Goal: Task Accomplishment & Management: Manage account settings

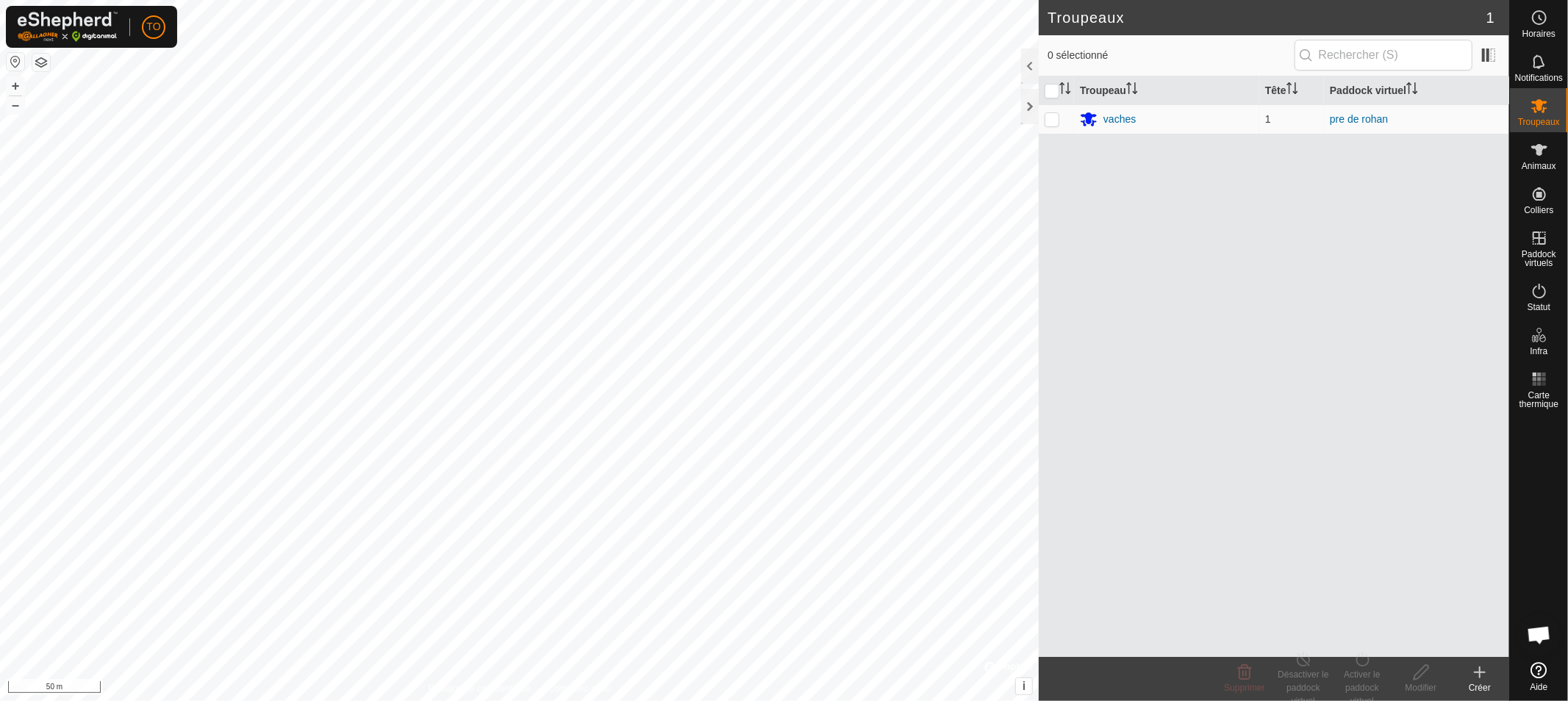
click at [9, 61] on button "button" at bounding box center [15, 62] width 18 height 18
click at [12, 61] on button "button" at bounding box center [15, 62] width 18 height 18
click at [15, 60] on button "button" at bounding box center [15, 62] width 18 height 18
click at [15, 63] on button "button" at bounding box center [15, 62] width 18 height 18
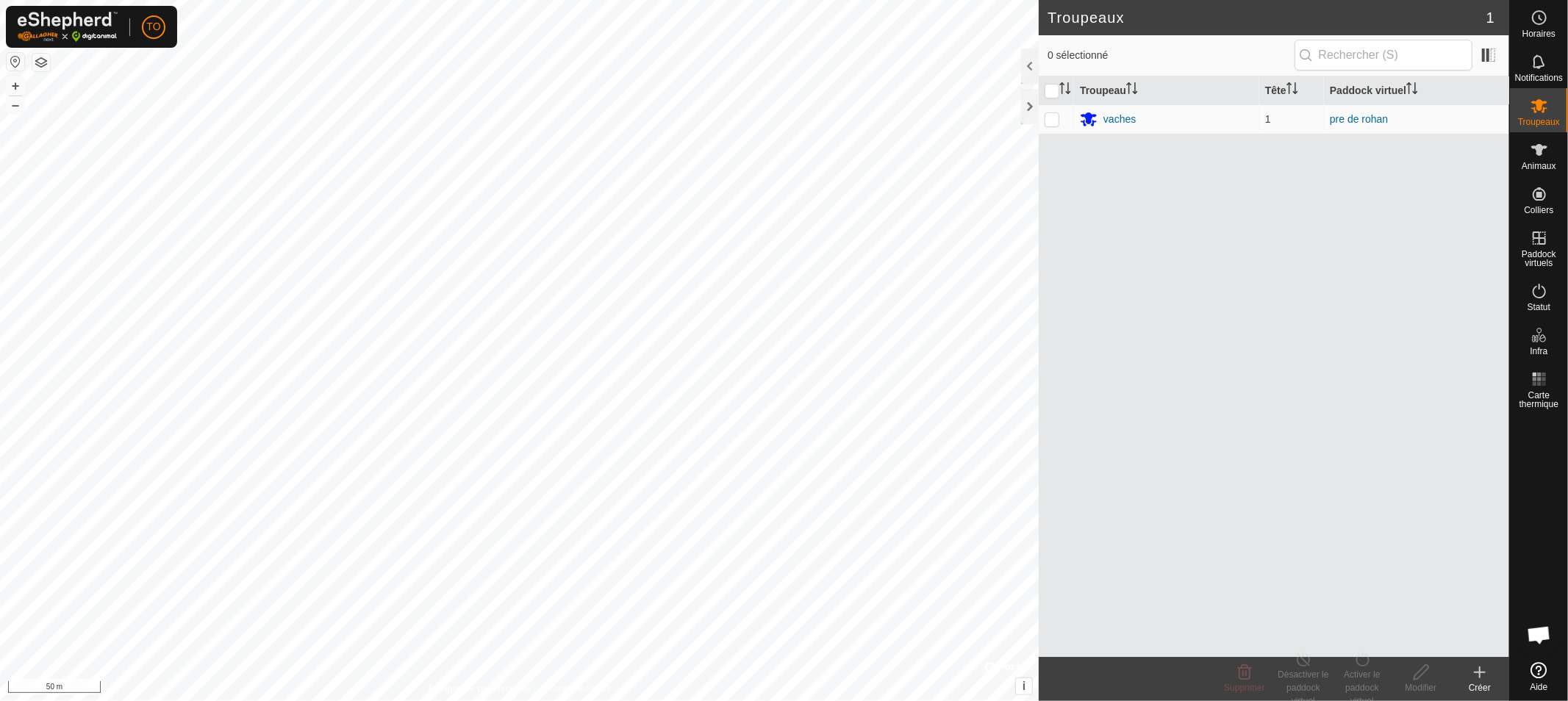
click at [15, 61] on button "button" at bounding box center [15, 62] width 18 height 18
click at [1031, 103] on div at bounding box center [1030, 107] width 18 height 35
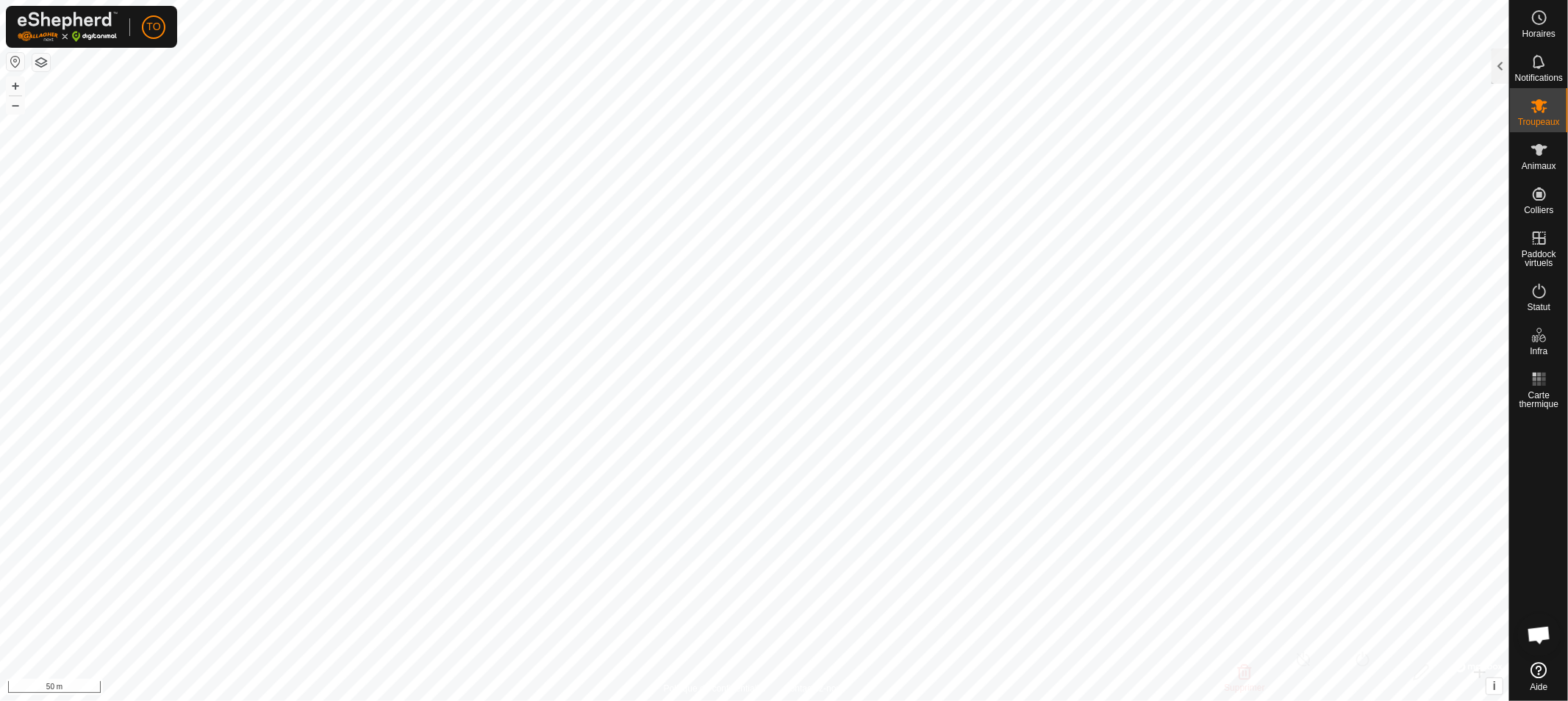
click at [15, 59] on button "button" at bounding box center [15, 62] width 18 height 18
click at [19, 57] on button "button" at bounding box center [15, 62] width 18 height 18
click at [18, 56] on button "button" at bounding box center [15, 62] width 18 height 18
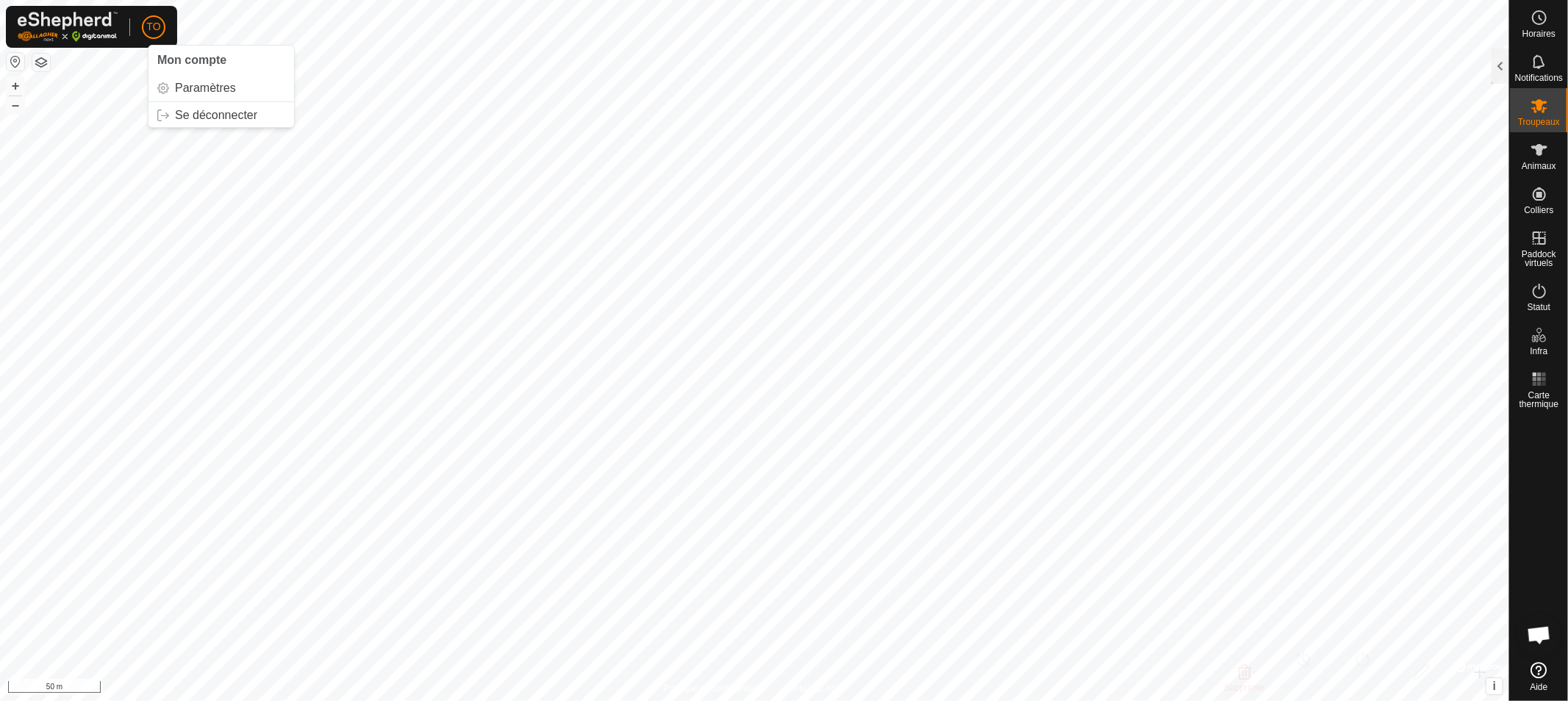
click at [11, 59] on button "button" at bounding box center [15, 62] width 18 height 18
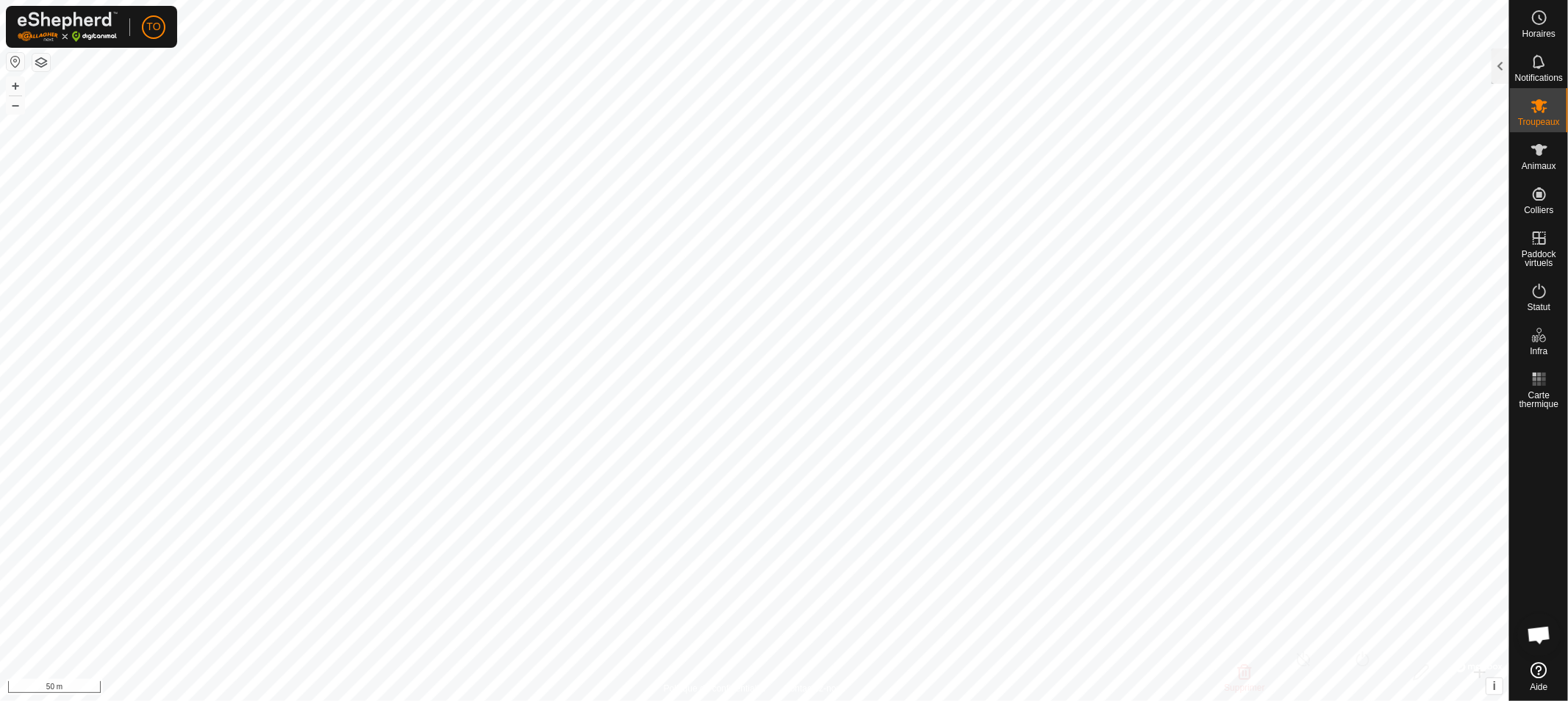
click at [15, 59] on button "button" at bounding box center [15, 62] width 18 height 18
click at [18, 103] on button "–" at bounding box center [15, 105] width 18 height 18
click at [1540, 248] on es-virtualpaddocks-svg-icon at bounding box center [1540, 238] width 27 height 24
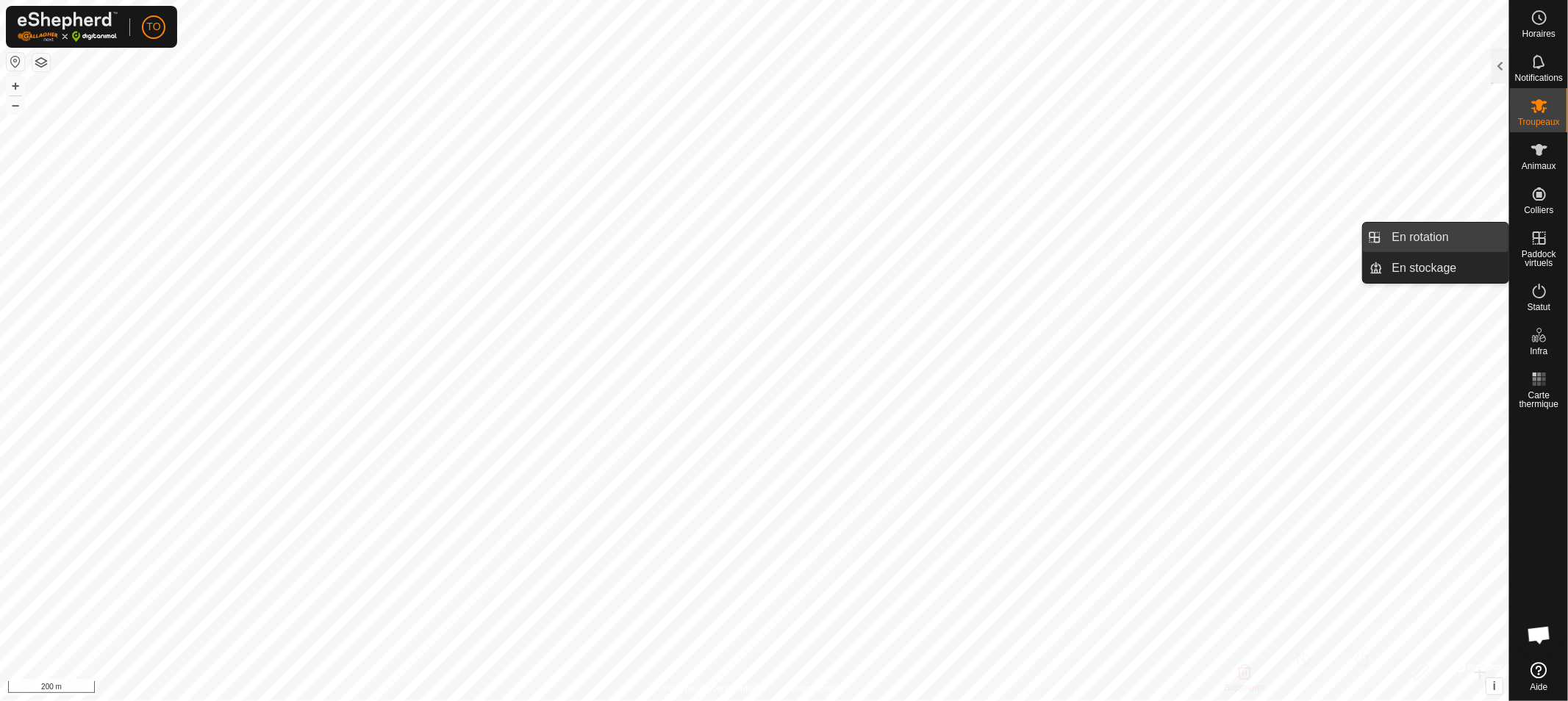
click at [1417, 238] on link "En rotation" at bounding box center [1446, 237] width 126 height 29
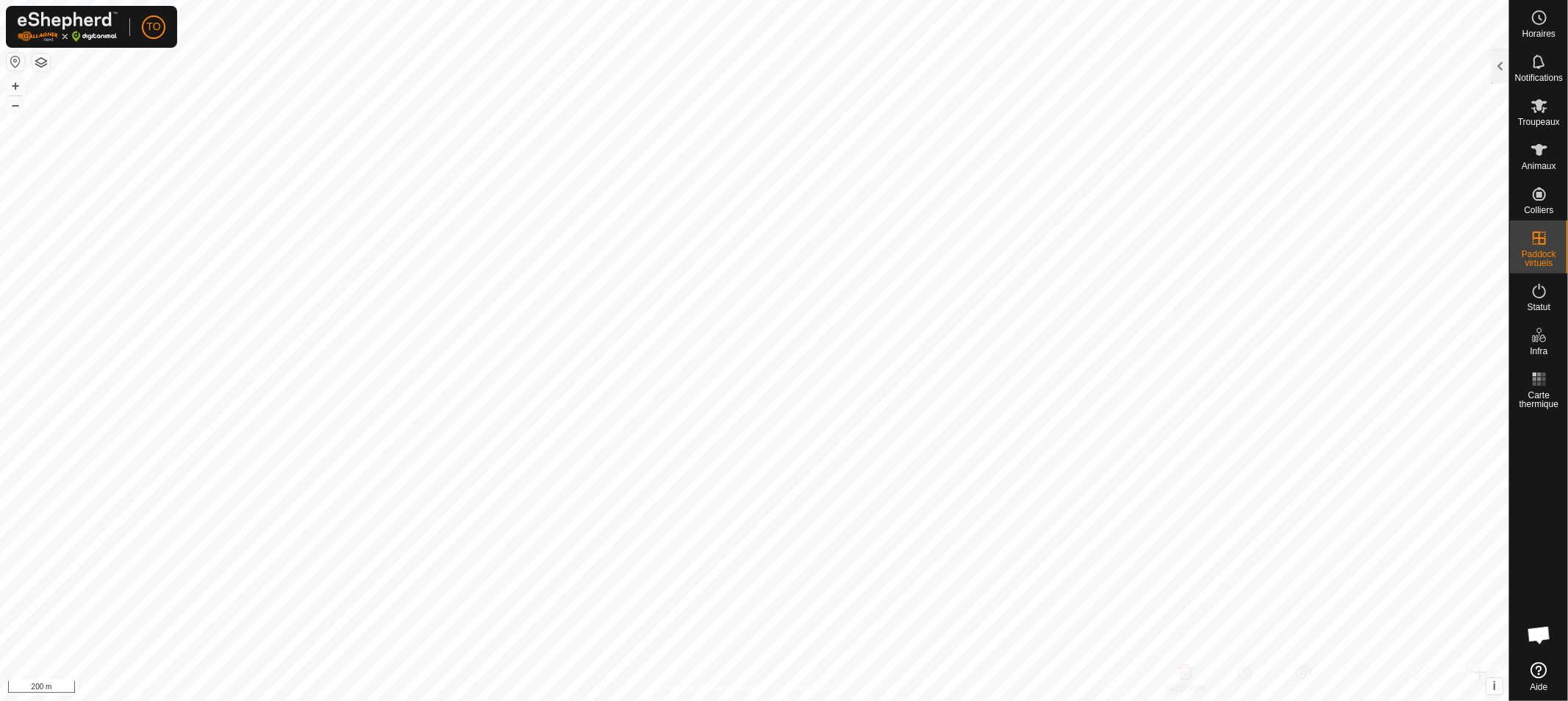
click at [18, 59] on button "button" at bounding box center [15, 62] width 18 height 18
click at [1538, 291] on icon at bounding box center [1540, 291] width 18 height 18
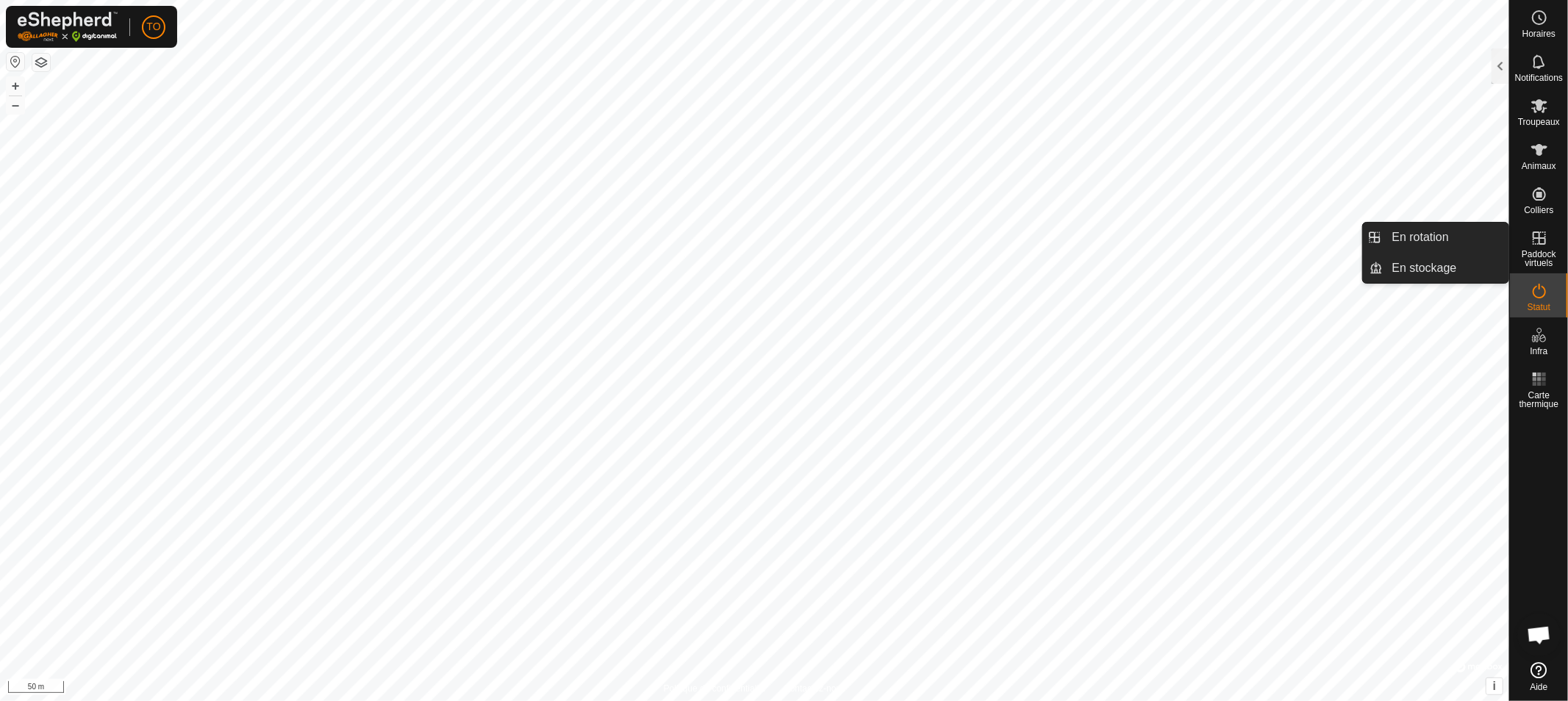
click at [1545, 250] on span "Paddock virtuels" at bounding box center [1538, 259] width 50 height 18
click at [1421, 242] on link "En rotation" at bounding box center [1446, 237] width 126 height 29
click at [1398, 238] on link "En rotation" at bounding box center [1446, 237] width 126 height 29
click at [1377, 231] on li "En rotation" at bounding box center [1435, 237] width 146 height 29
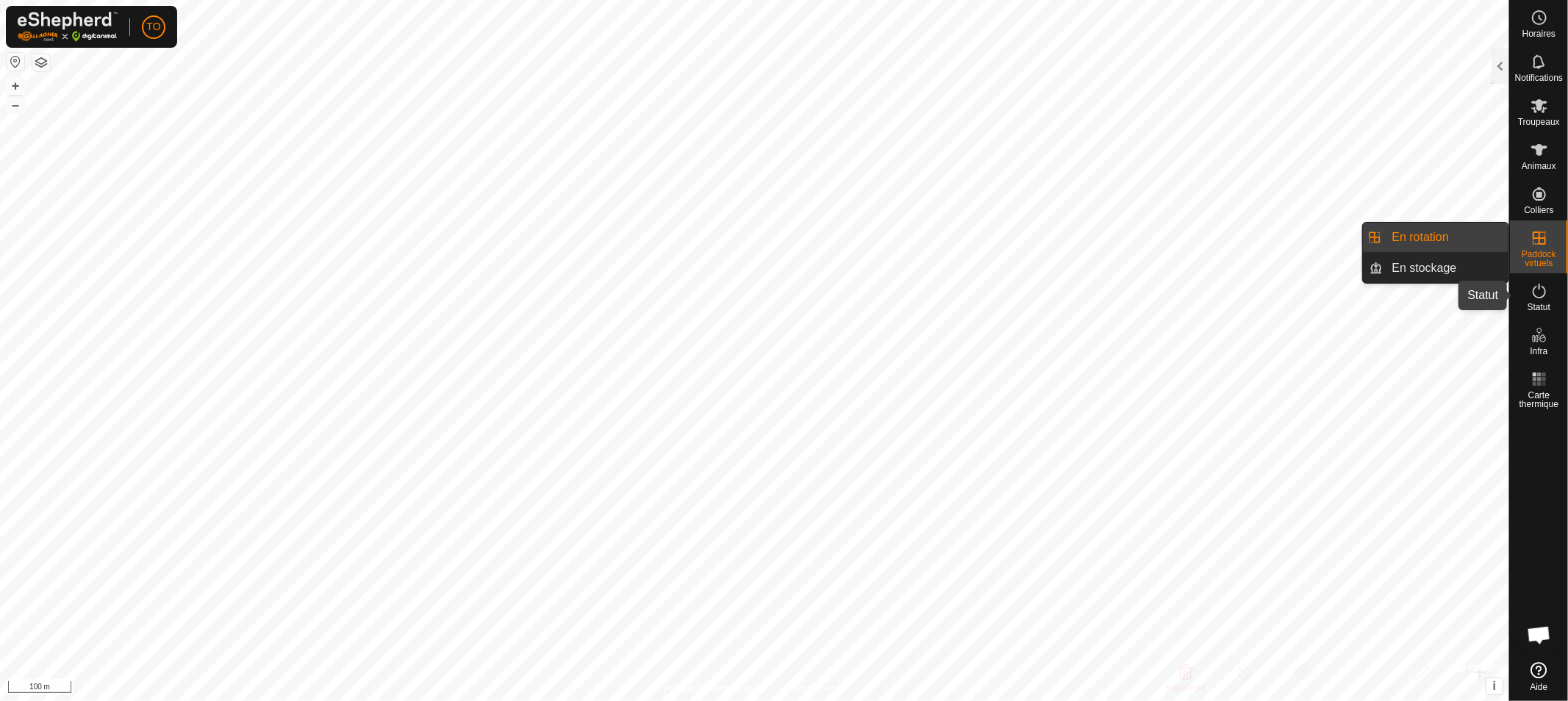
click at [1534, 293] on icon at bounding box center [1540, 291] width 18 height 18
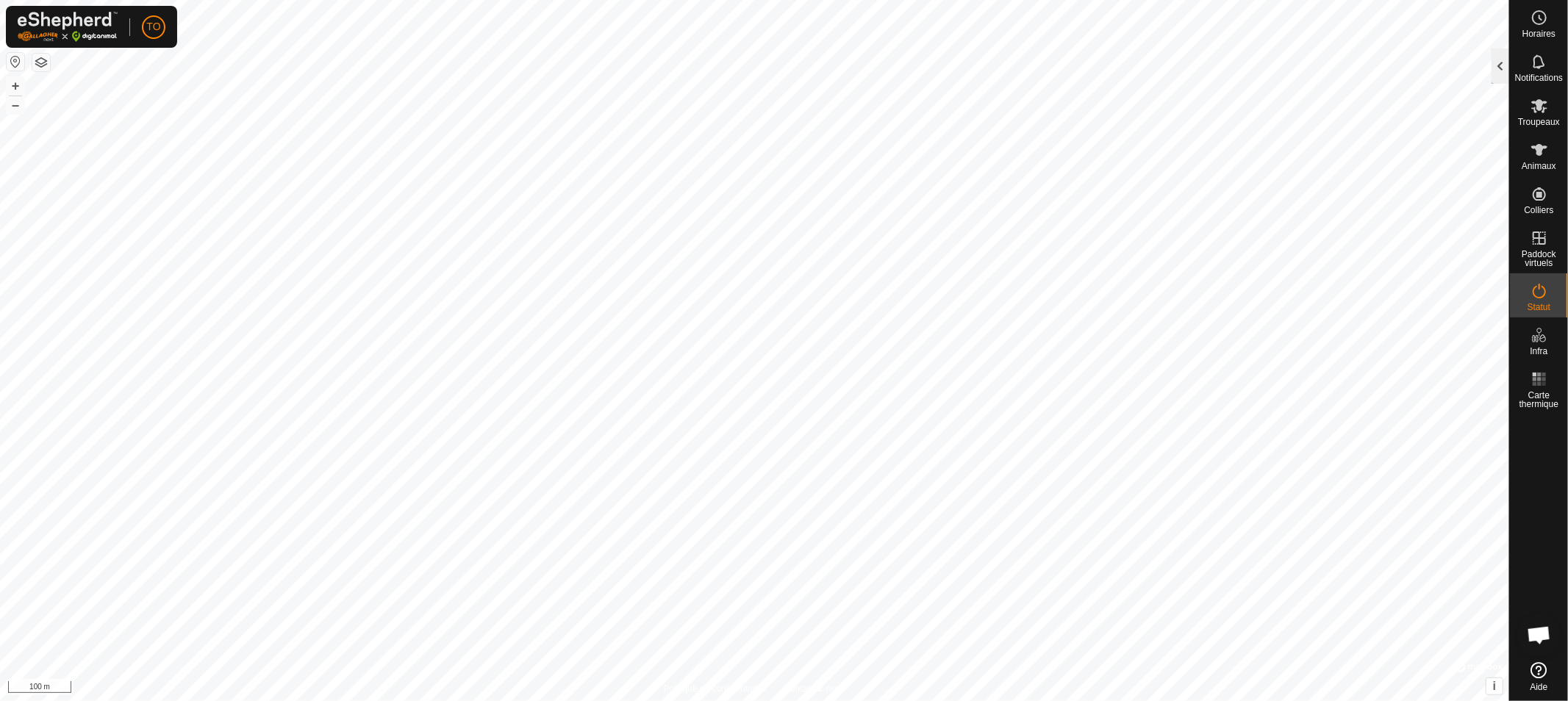
click at [1496, 65] on div at bounding box center [1500, 66] width 18 height 35
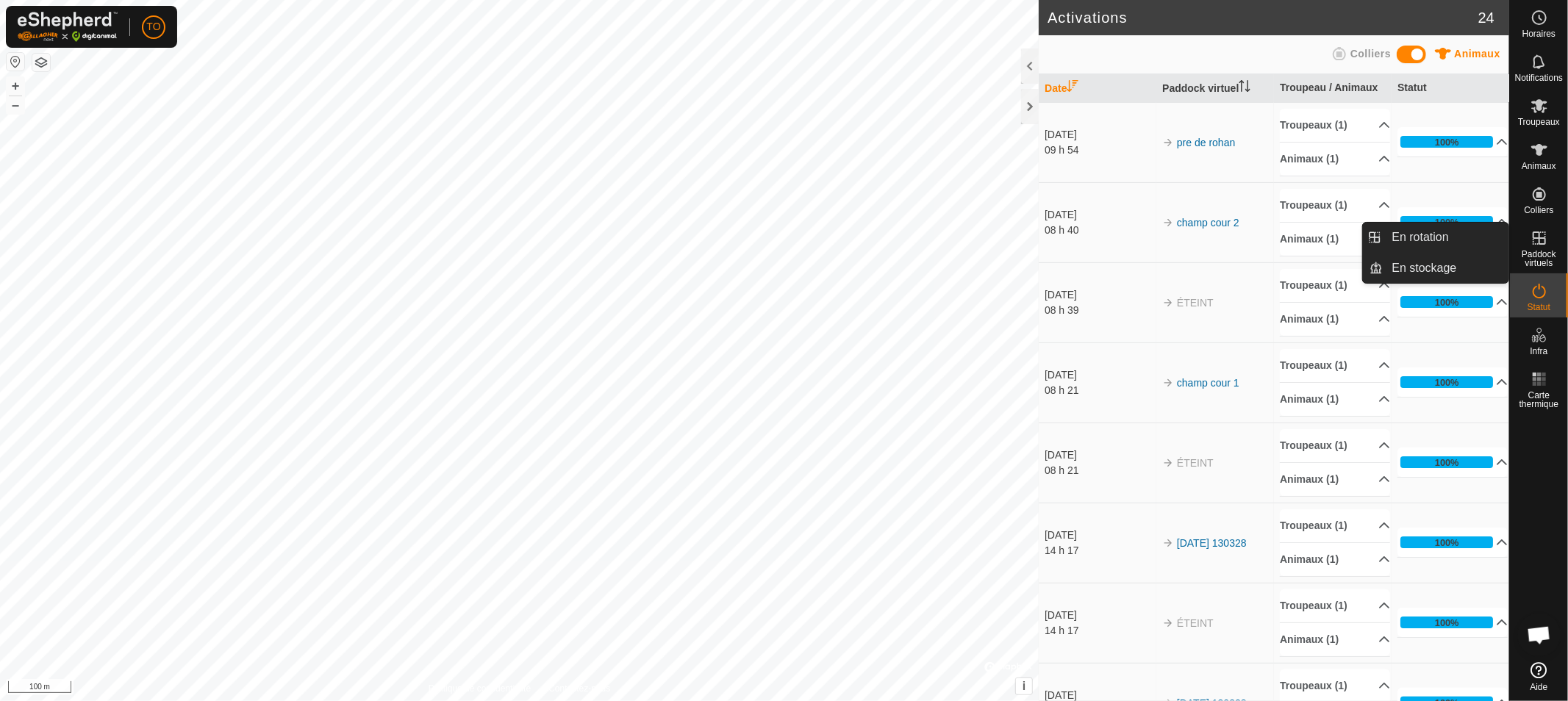
click at [1535, 251] on span "Paddock virtuels" at bounding box center [1538, 259] width 50 height 18
click at [1439, 237] on link "En rotation" at bounding box center [1446, 237] width 126 height 29
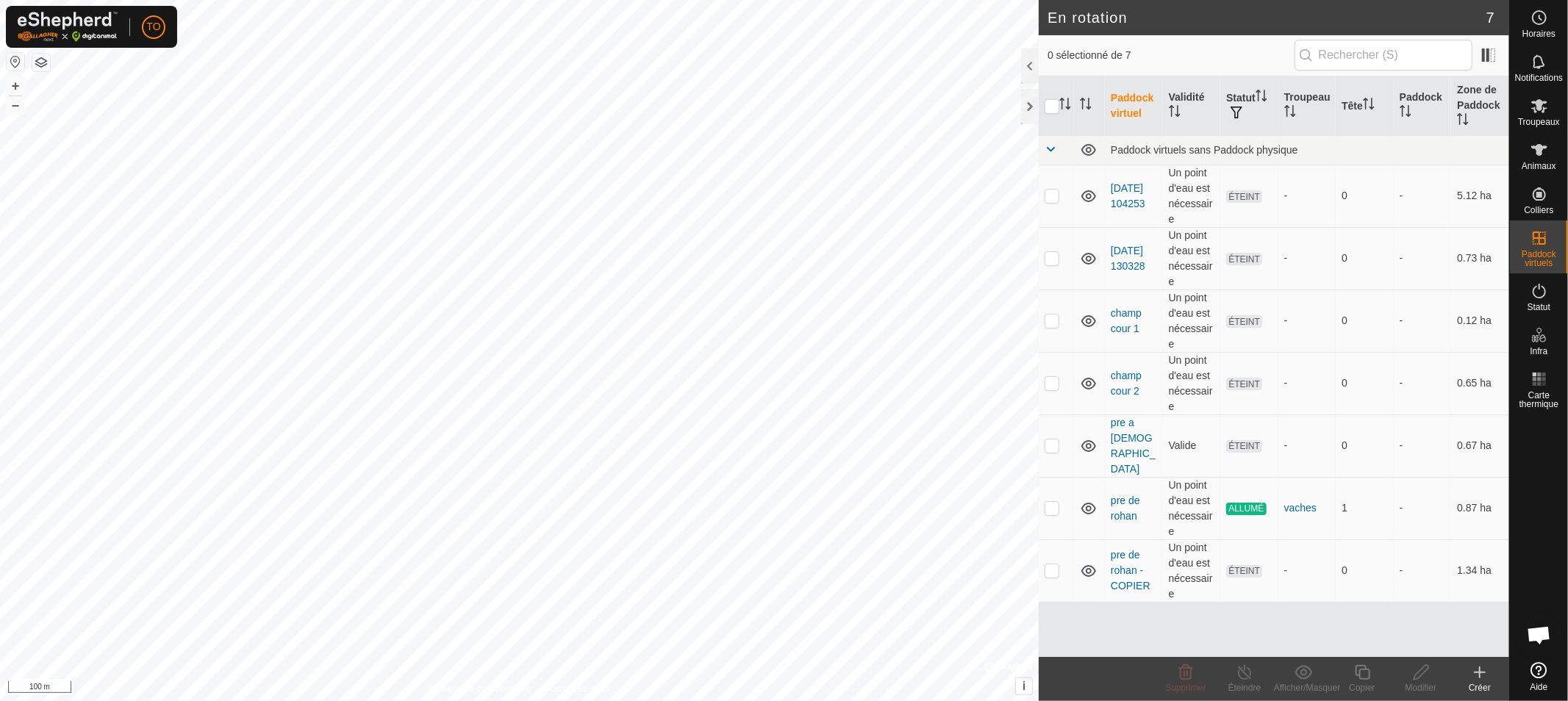
click at [1481, 674] on icon at bounding box center [1480, 673] width 18 height 18
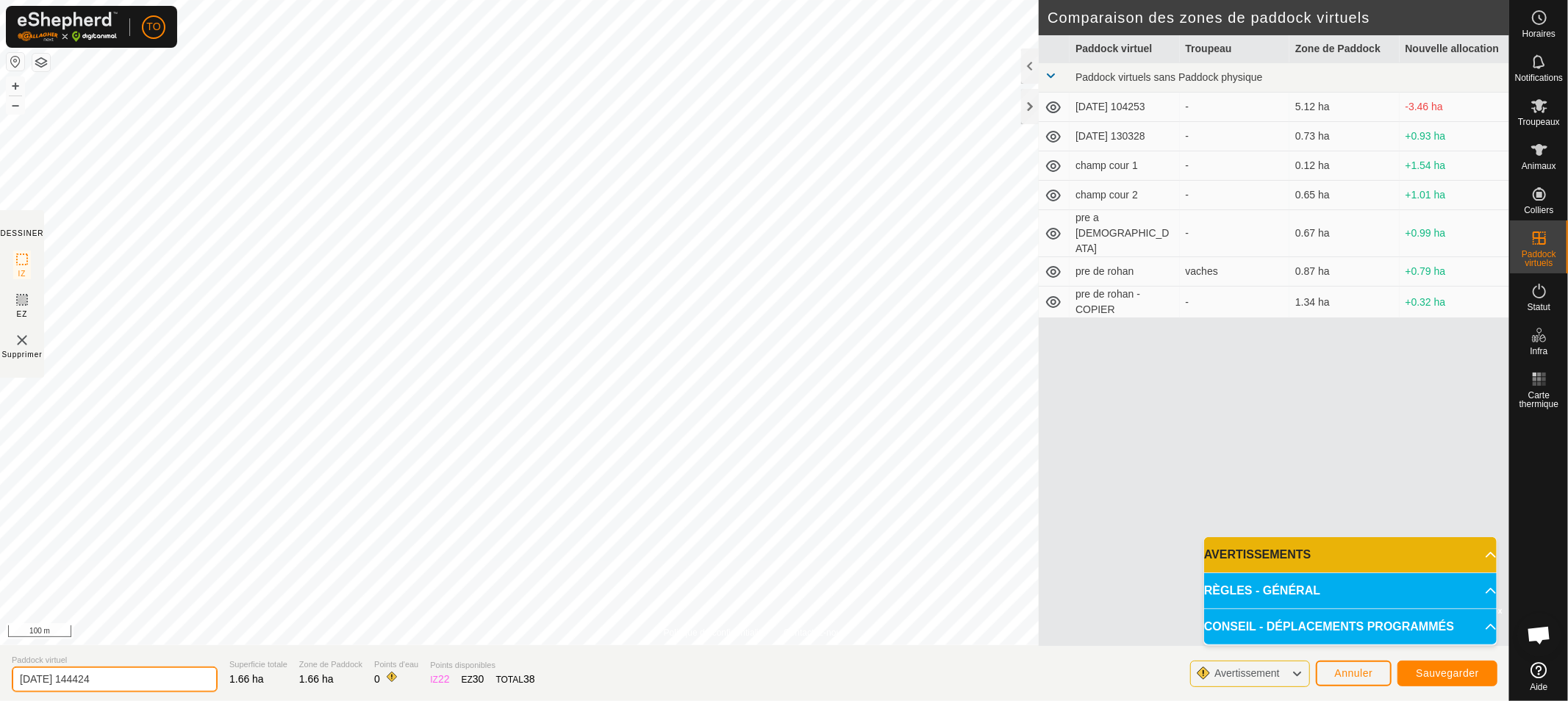
drag, startPoint x: 138, startPoint y: 677, endPoint x: 13, endPoint y: 654, distance: 127.1
click at [2, 674] on section "Paddock virtuel [DATE] 144424 Superficie totale 1.66 ha Zone de Paddock 1.66 ha…" at bounding box center [754, 673] width 1509 height 56
type input "test 3"
click at [1446, 666] on button "Sauvegarder" at bounding box center [1447, 674] width 100 height 26
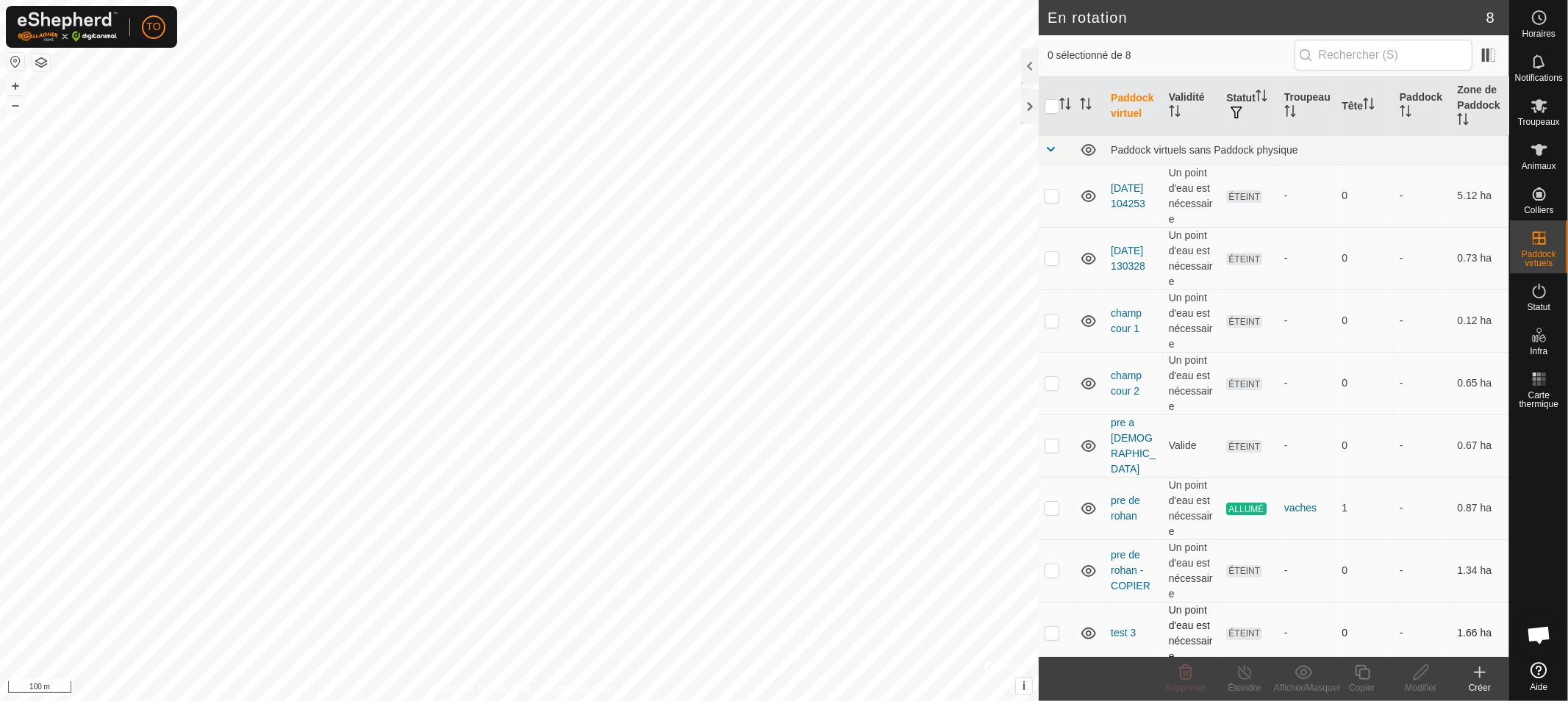
click at [1052, 627] on p-checkbox at bounding box center [1052, 632] width 15 height 11
checkbox input "true"
click at [1535, 109] on icon at bounding box center [1540, 106] width 18 height 18
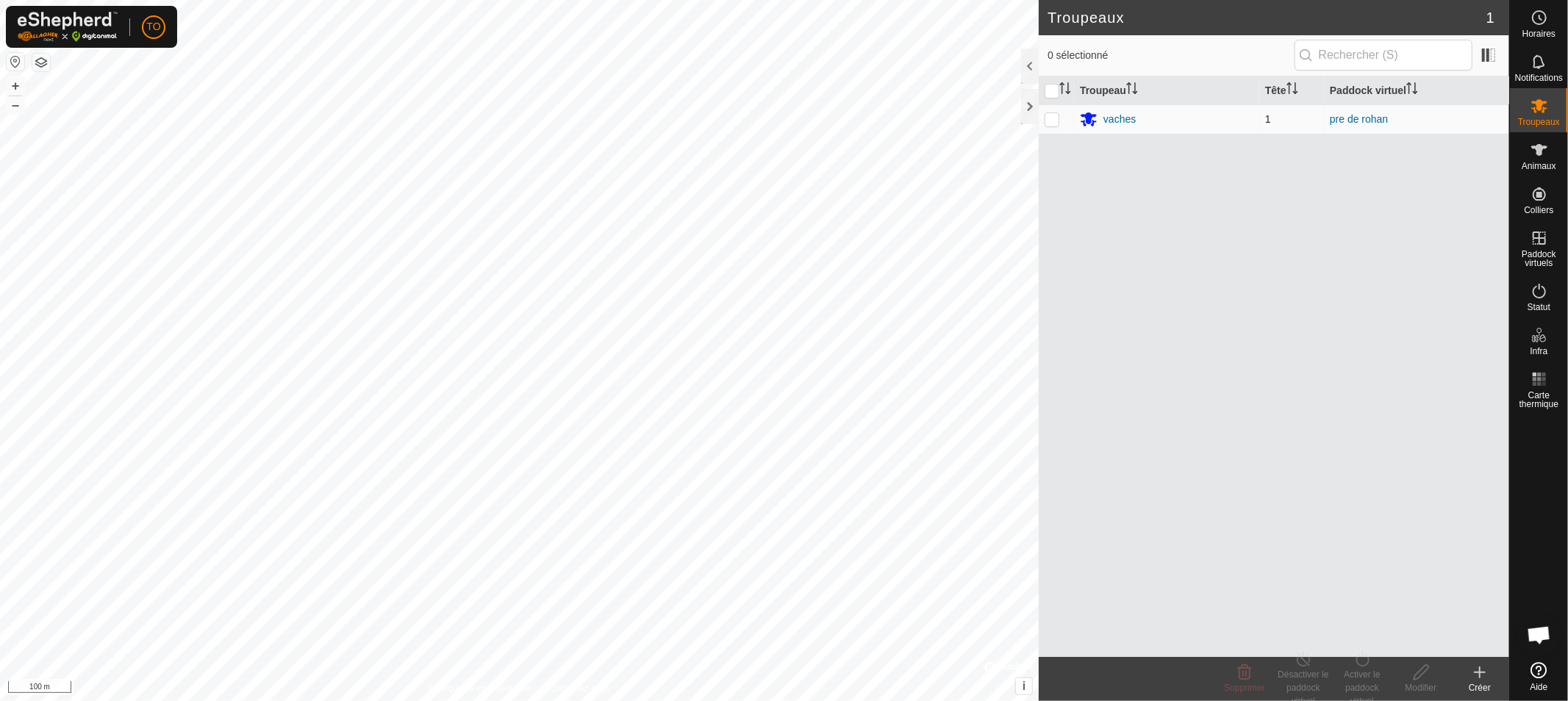
click at [1048, 116] on p-checkbox at bounding box center [1052, 118] width 15 height 11
checkbox input "true"
click at [1295, 670] on div "Désactiver le paddock virtuel" at bounding box center [1303, 688] width 59 height 40
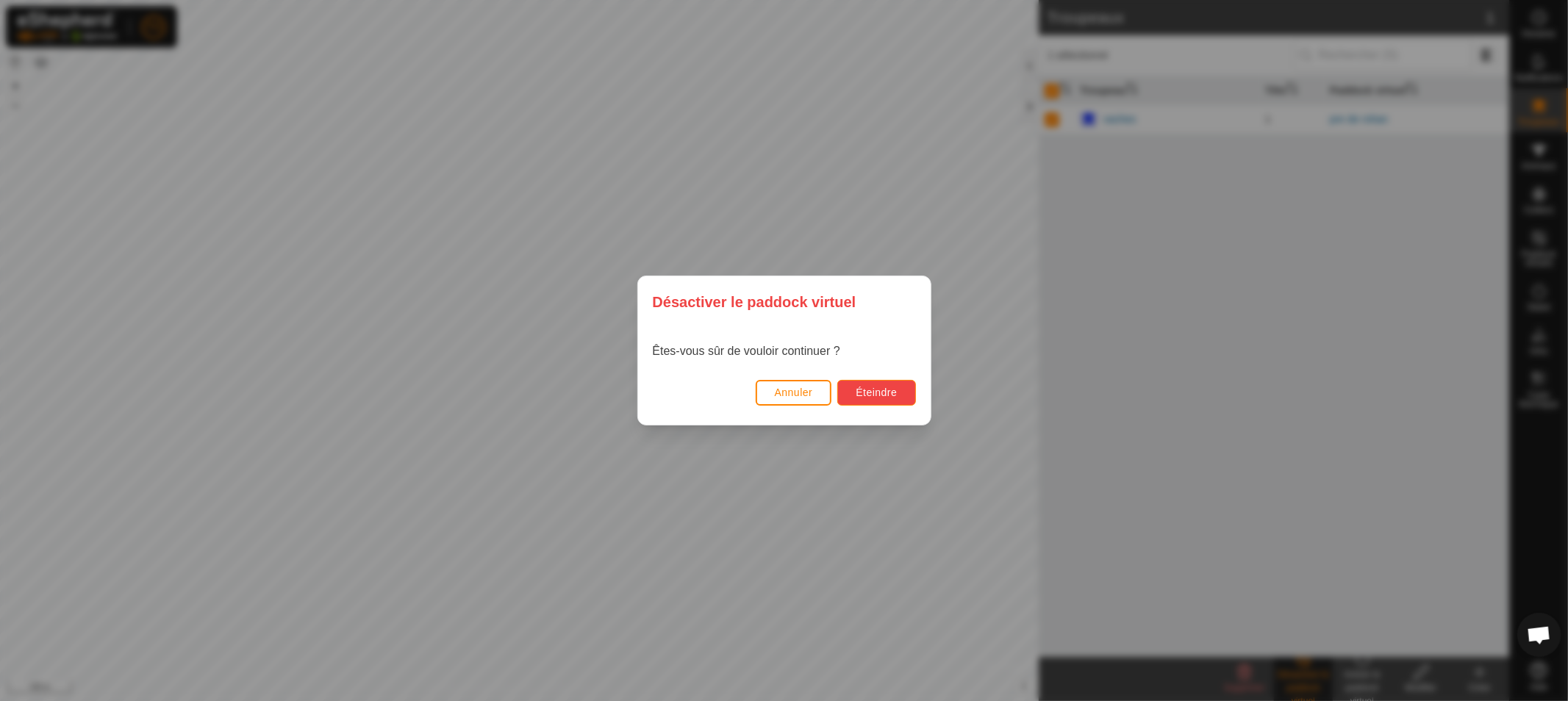
click at [869, 393] on span "Éteindre" at bounding box center [876, 392] width 42 height 11
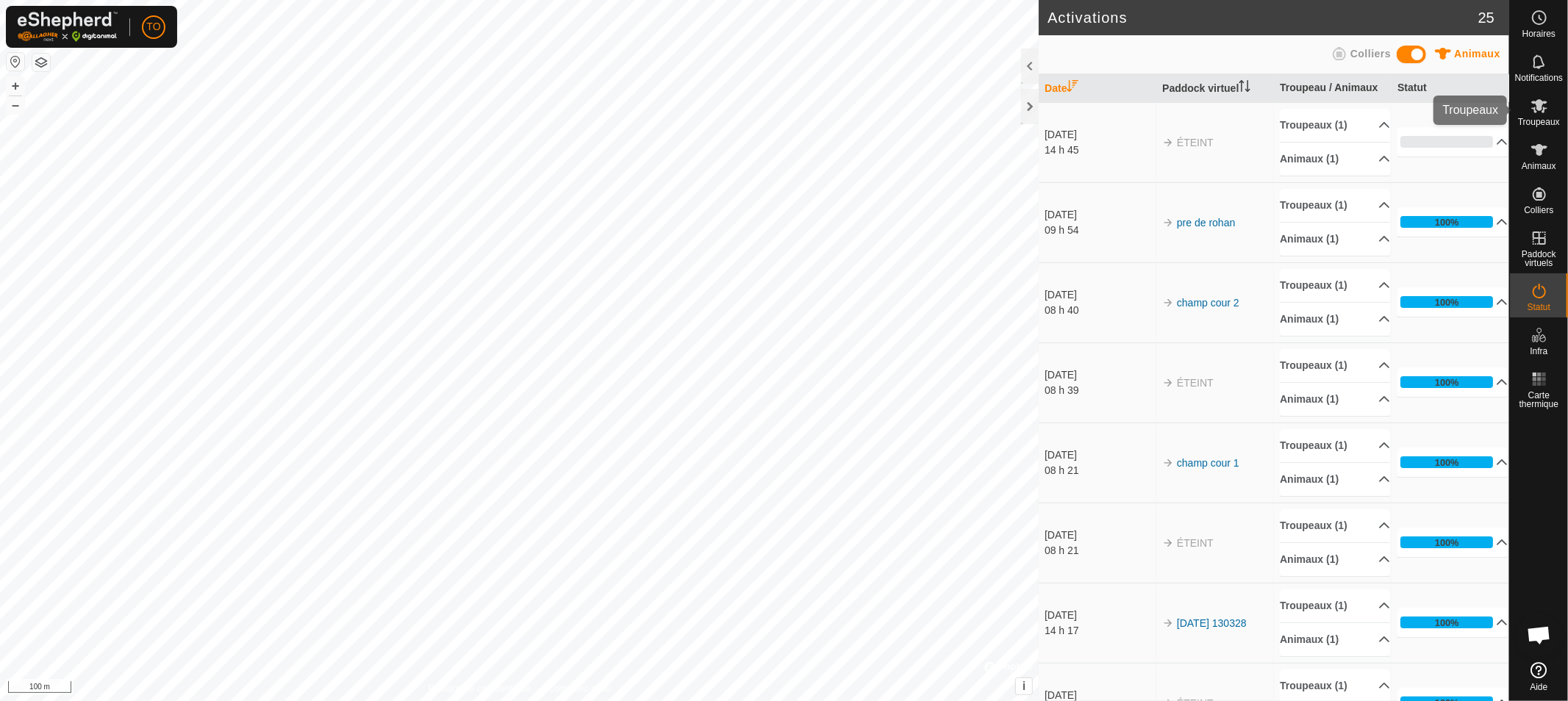
click at [1532, 102] on icon at bounding box center [1539, 106] width 16 height 14
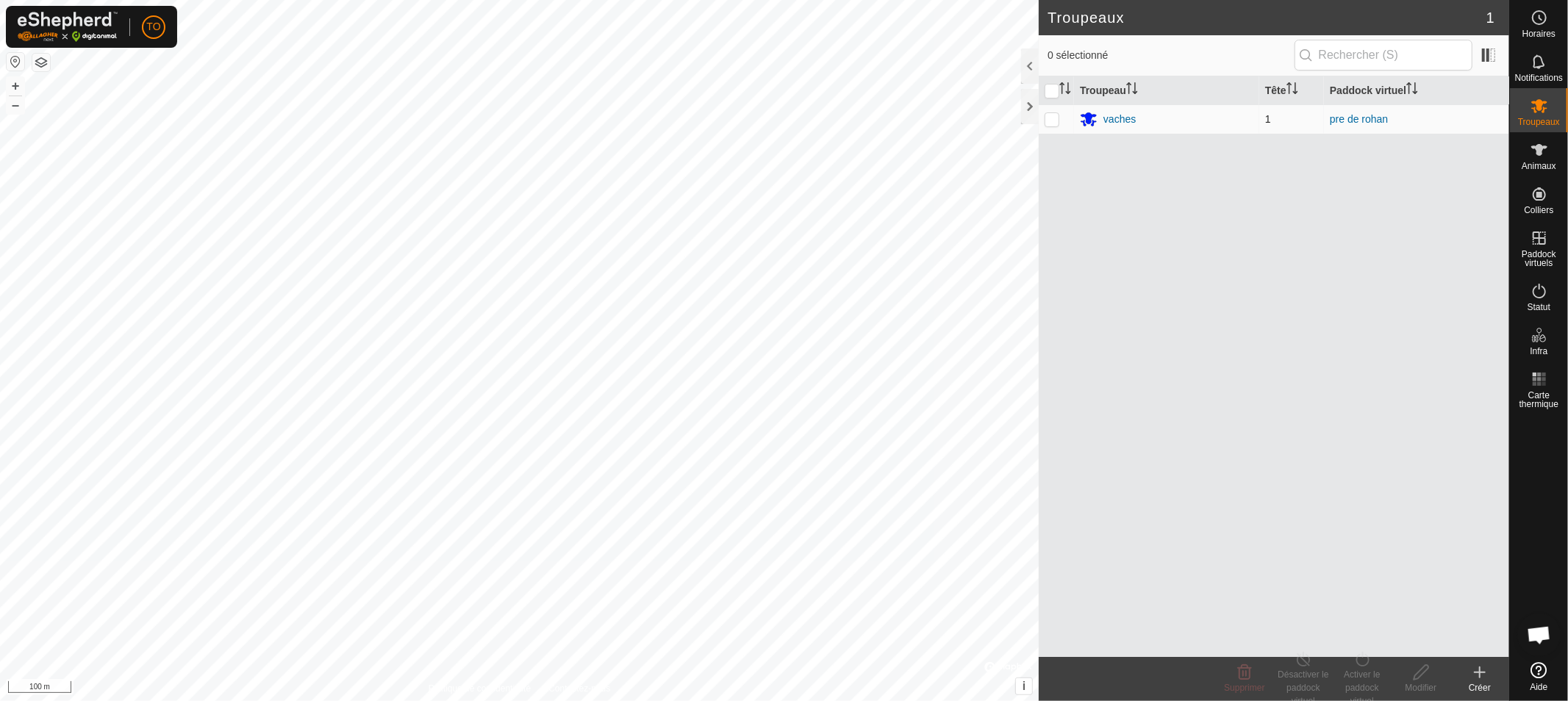
click at [1050, 124] on p-checkbox at bounding box center [1052, 118] width 15 height 11
checkbox input "true"
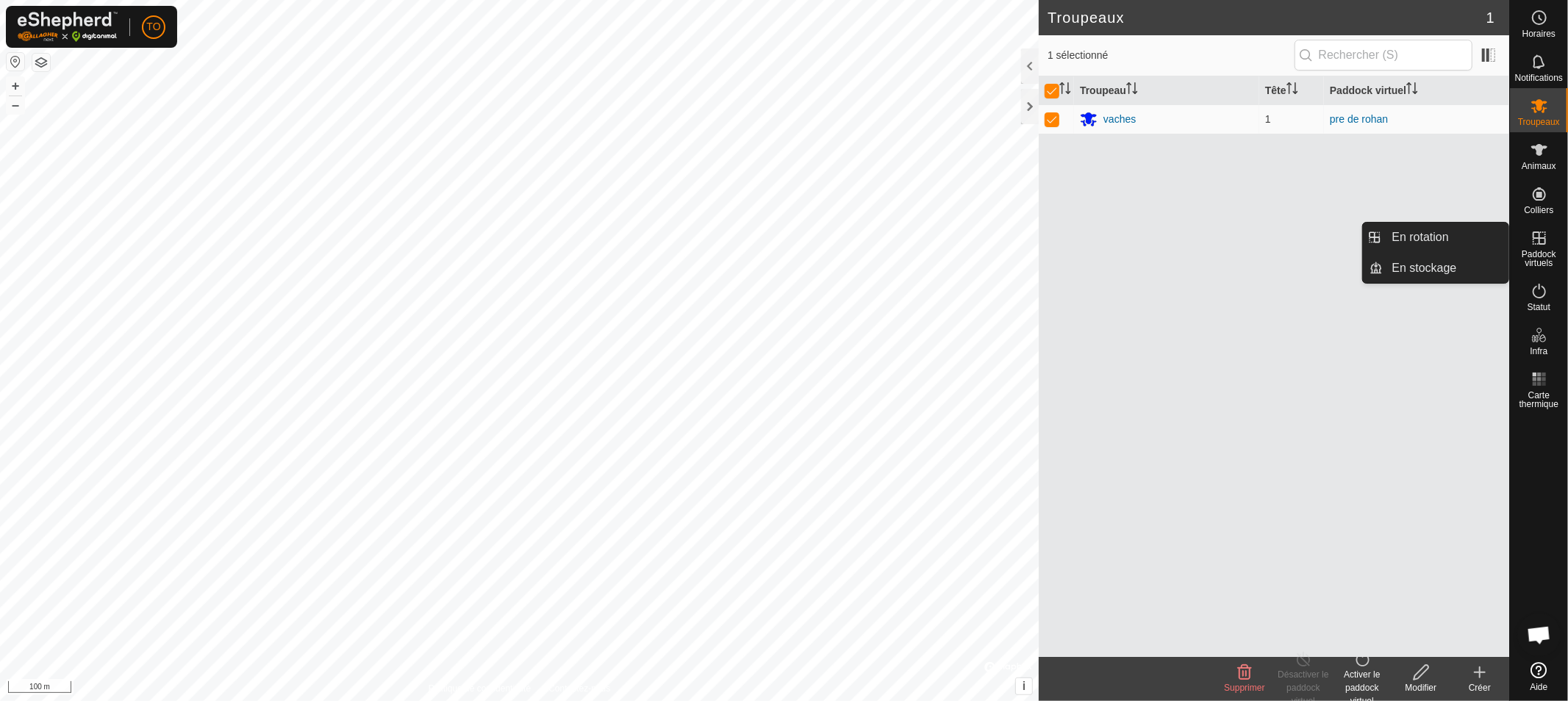
click at [1538, 251] on span "Paddock virtuels" at bounding box center [1538, 259] width 50 height 18
click at [1445, 245] on link "En rotation" at bounding box center [1446, 237] width 126 height 29
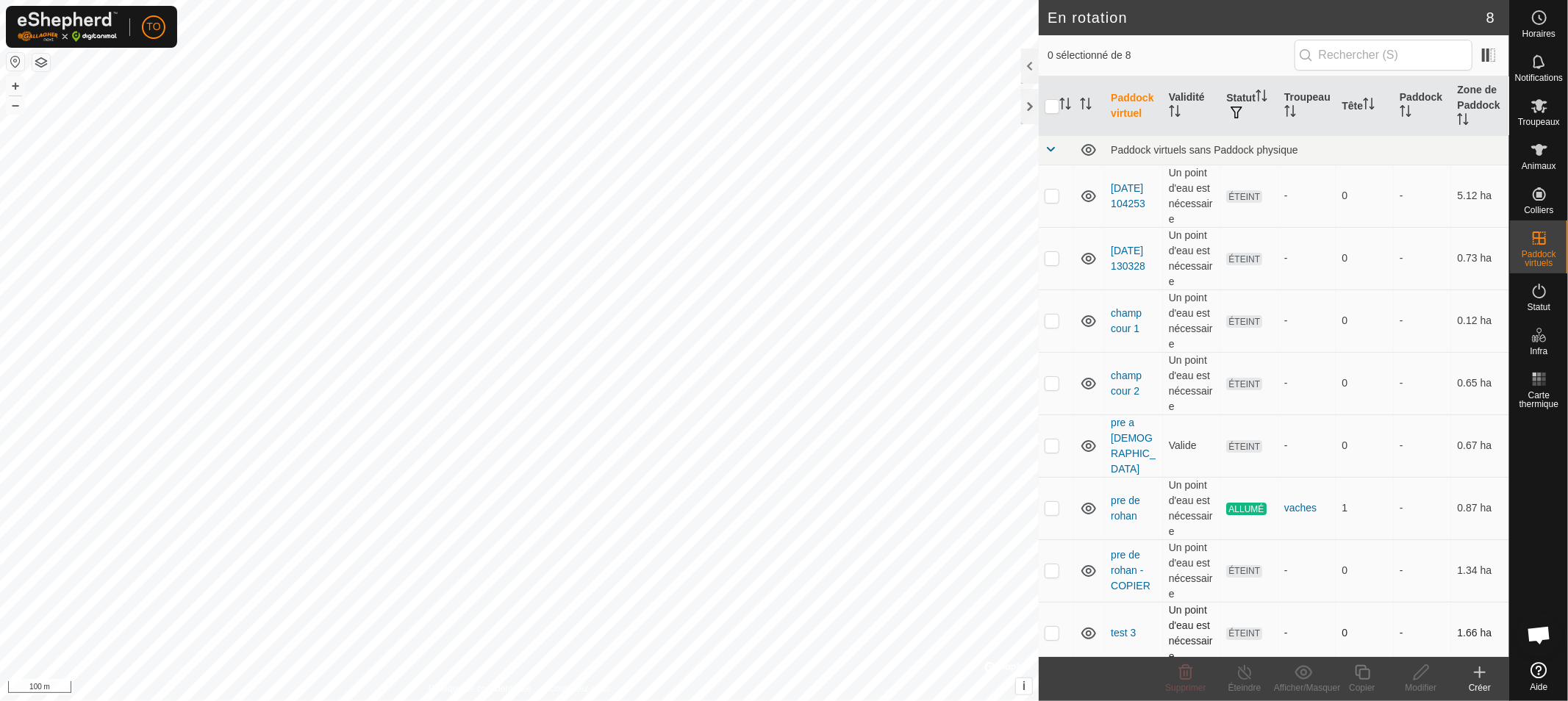
click at [1055, 627] on p-checkbox at bounding box center [1052, 632] width 15 height 11
checkbox input "true"
click at [1417, 677] on icon at bounding box center [1421, 673] width 19 height 18
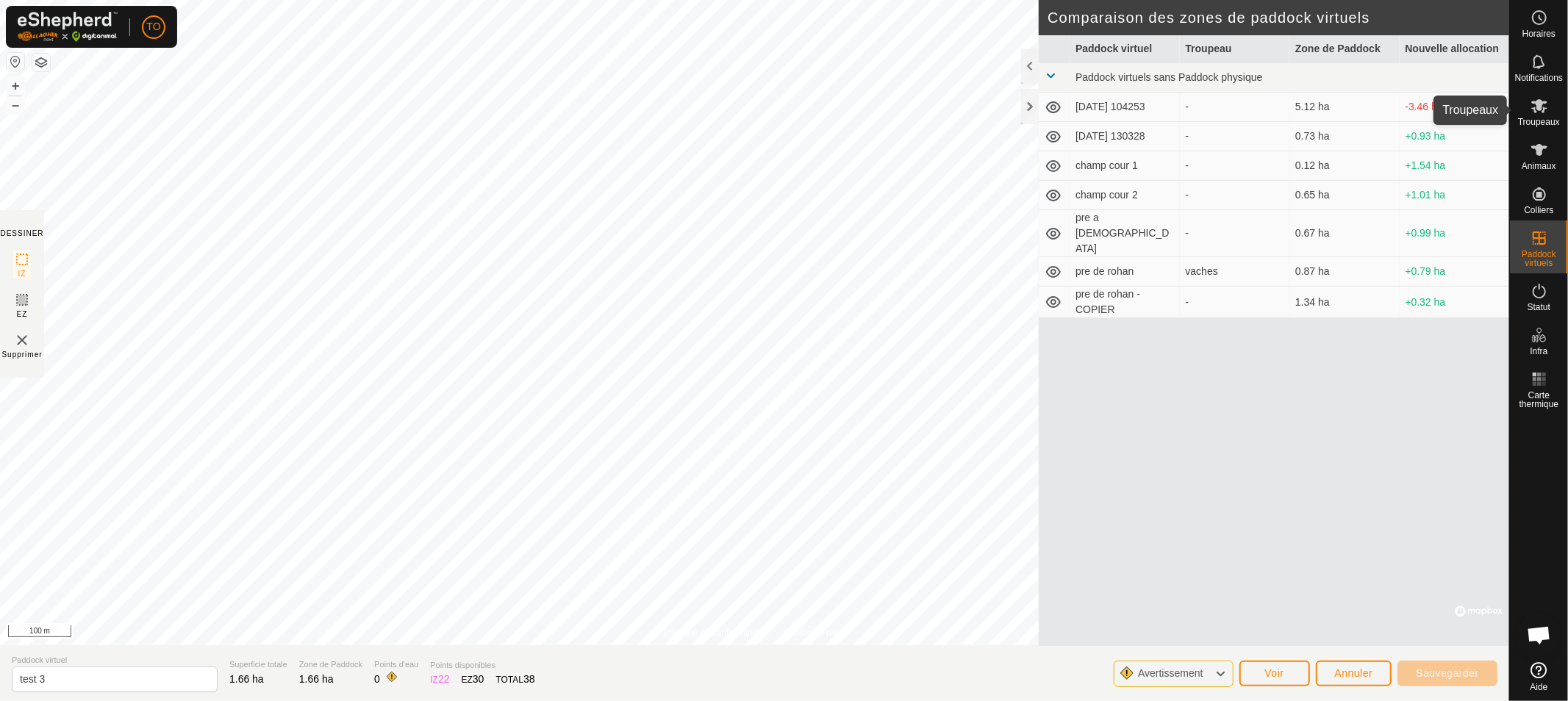
click at [1547, 105] on icon at bounding box center [1540, 106] width 18 height 18
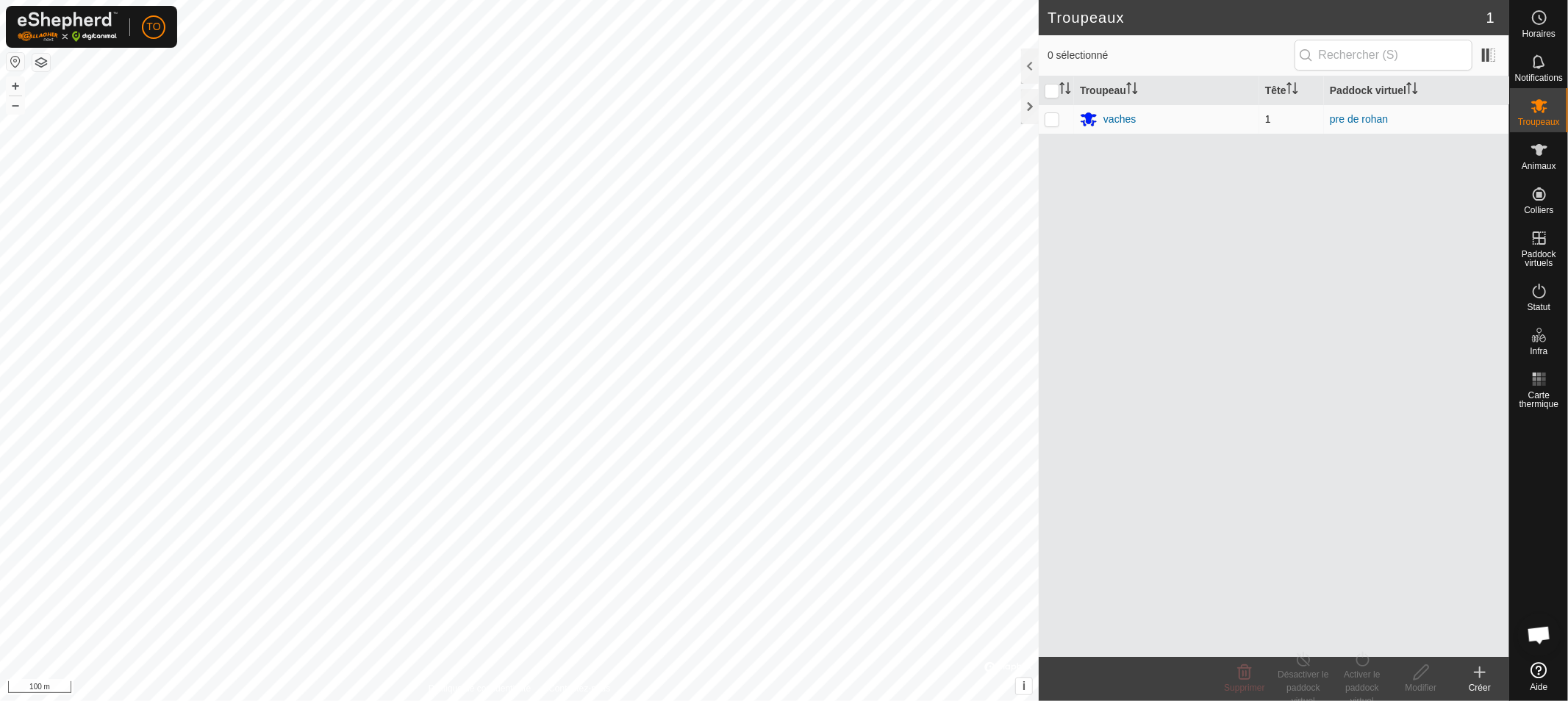
click at [1048, 118] on p-checkbox at bounding box center [1052, 118] width 15 height 11
checkbox input "true"
click at [1352, 673] on div "Activer le paddock virtuel" at bounding box center [1362, 688] width 59 height 40
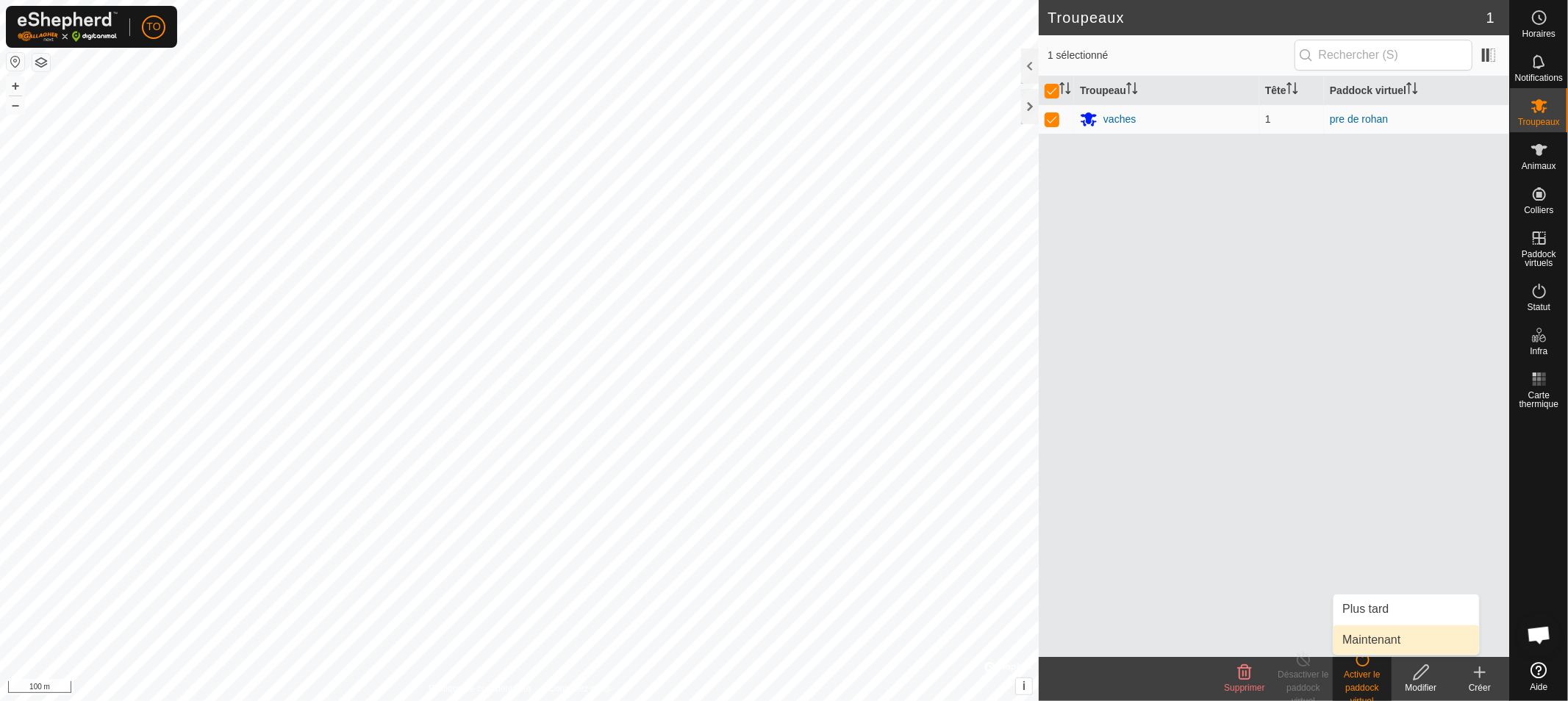
click at [1374, 637] on link "Maintenant" at bounding box center [1406, 640] width 146 height 29
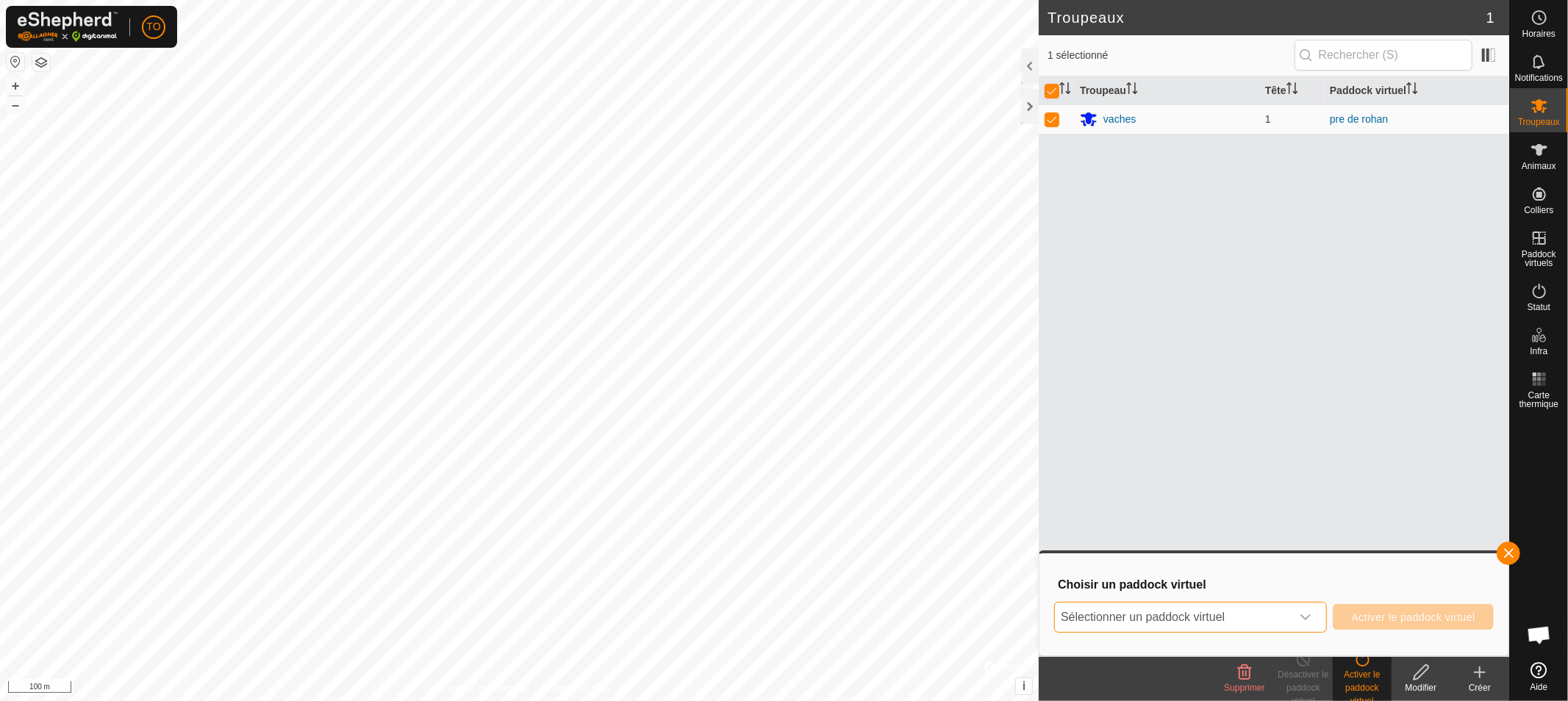
click at [1258, 619] on span "Sélectionner un paddock virtuel" at bounding box center [1172, 617] width 236 height 29
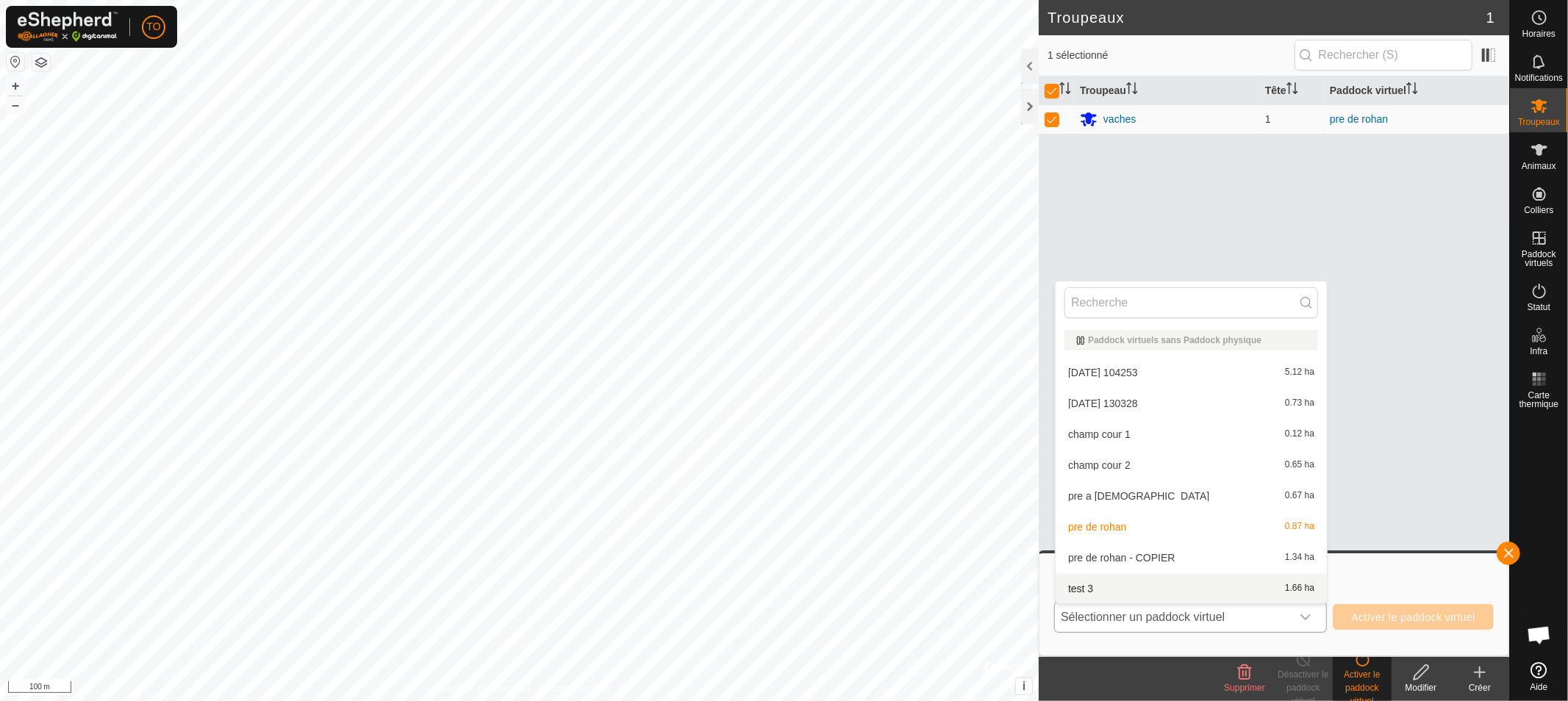
click at [1128, 589] on li "test 3 1.66 ha" at bounding box center [1191, 589] width 271 height 29
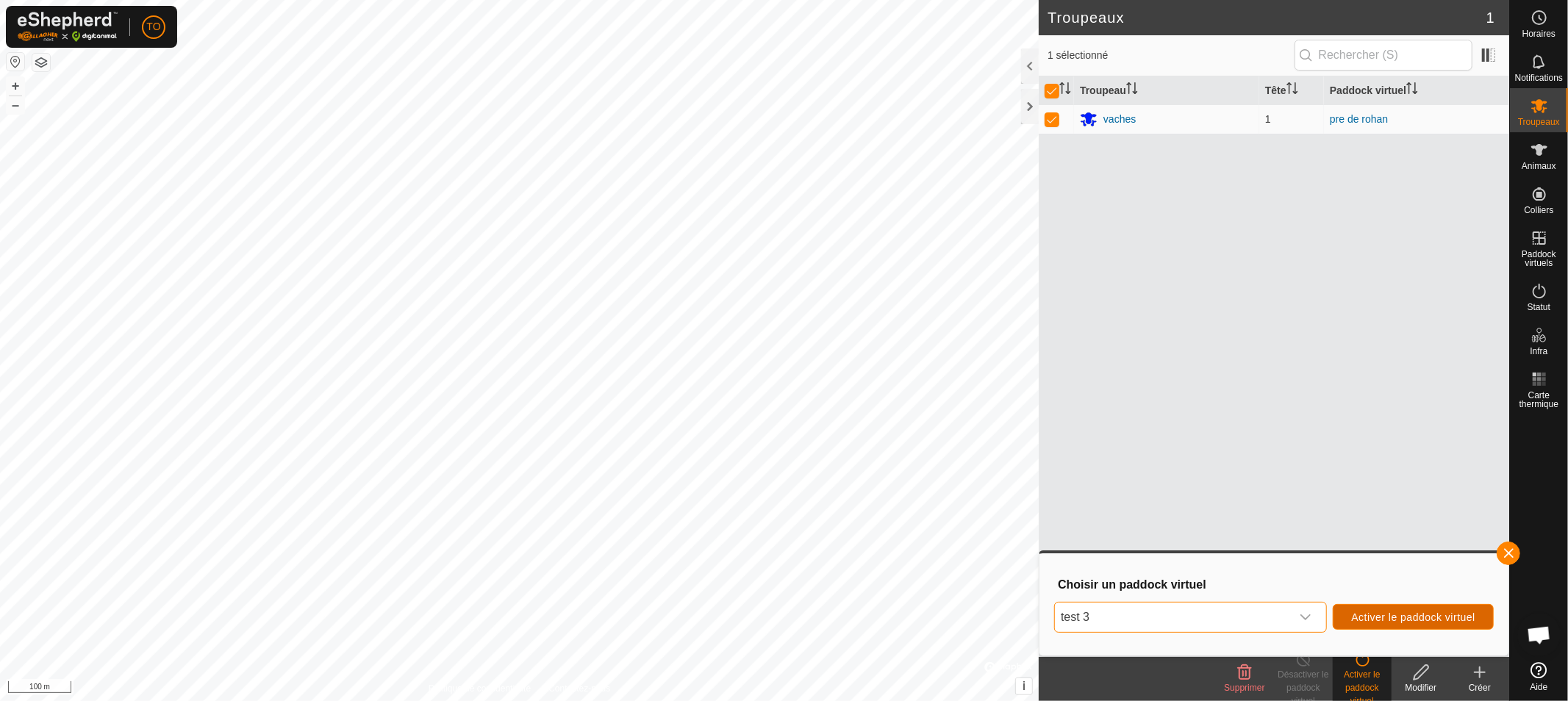
click at [1413, 619] on span "Activer le paddock virtuel" at bounding box center [1413, 617] width 125 height 11
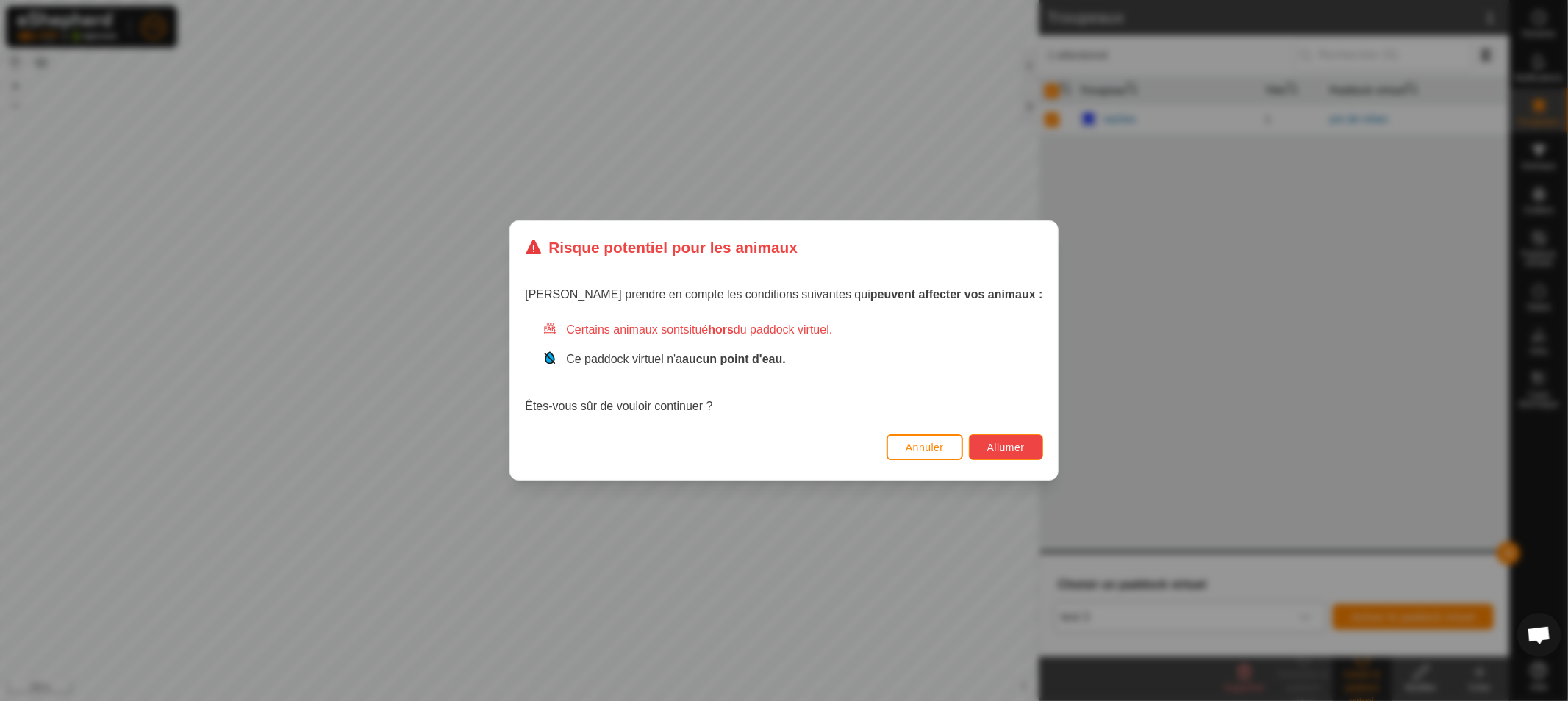
click at [987, 445] on span "Allumer" at bounding box center [1006, 447] width 37 height 11
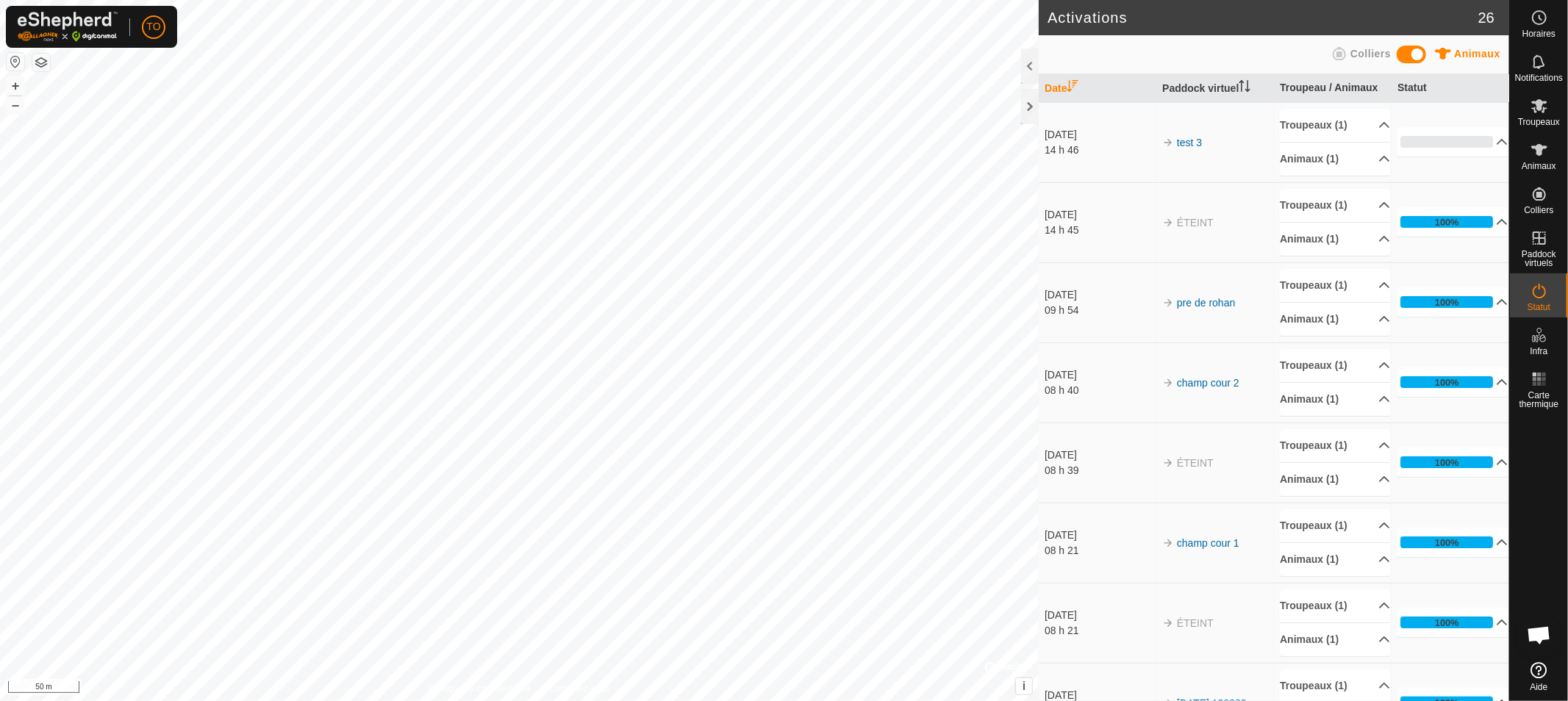
click at [10, 56] on button "button" at bounding box center [15, 62] width 18 height 18
click at [1539, 247] on es-virtualpaddocks-svg-icon at bounding box center [1540, 238] width 27 height 24
click at [1537, 251] on span "Paddock virtuels" at bounding box center [1538, 259] width 50 height 18
click at [1417, 251] on link "En rotation" at bounding box center [1446, 237] width 126 height 29
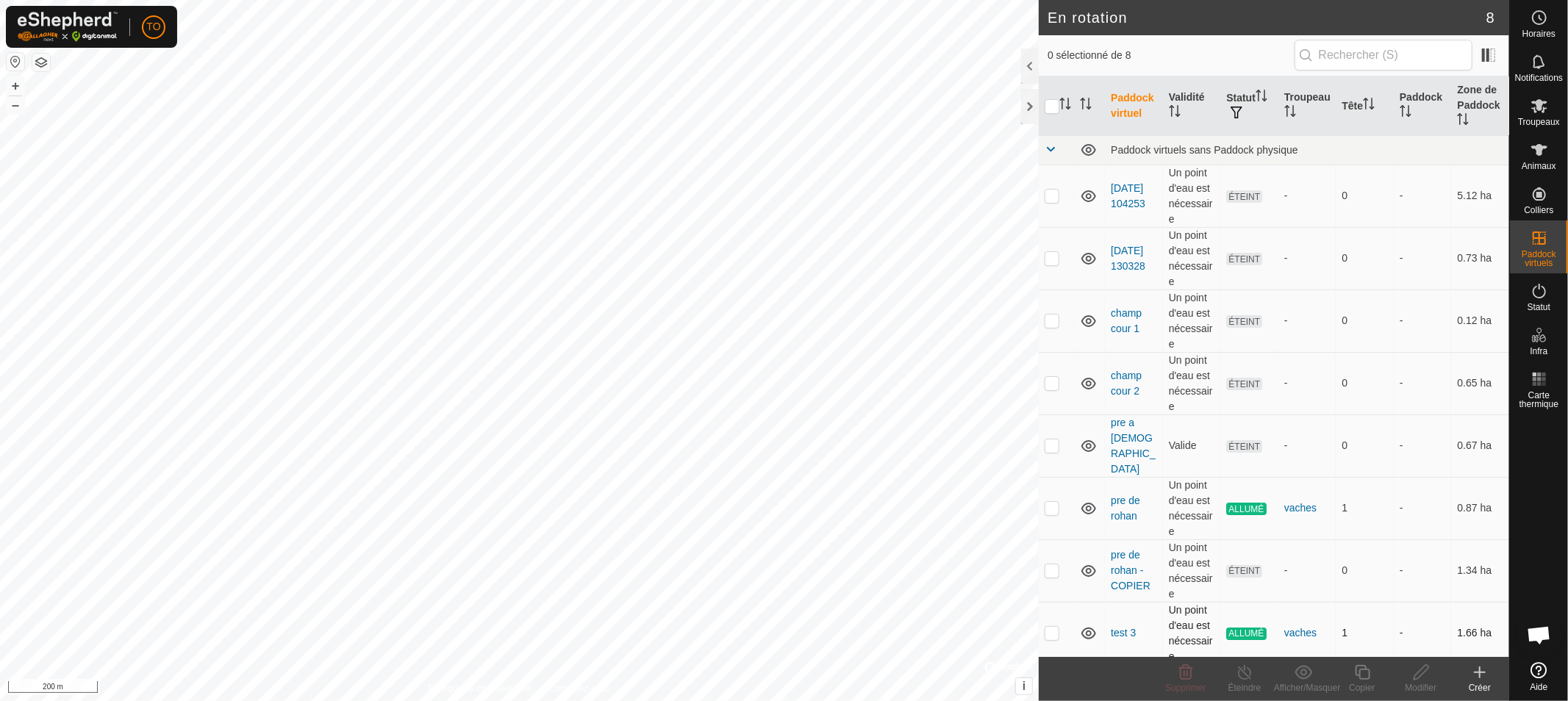
click at [1056, 627] on p-checkbox at bounding box center [1052, 632] width 15 height 11
checkbox input "true"
click at [1360, 682] on div "Copier" at bounding box center [1362, 688] width 59 height 13
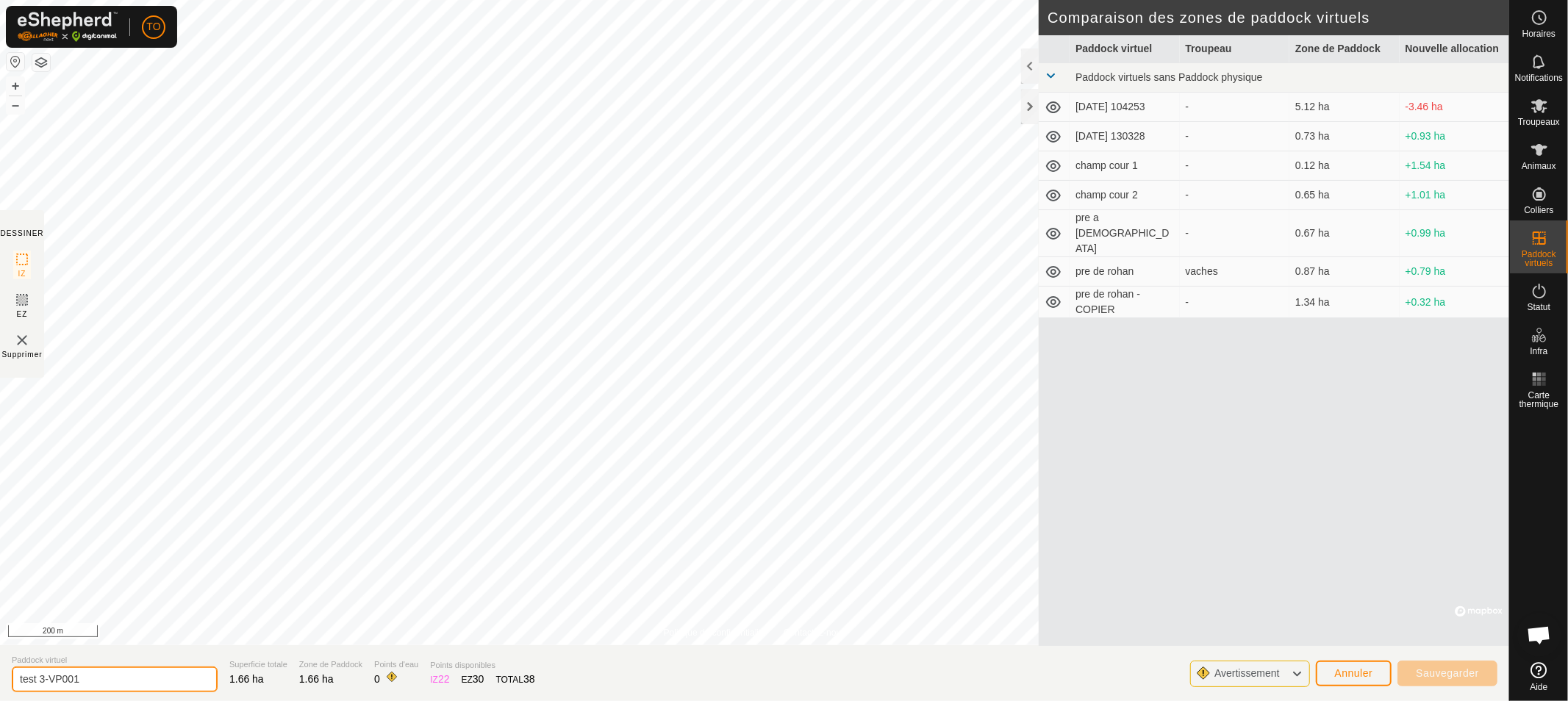
click at [113, 679] on input "test 3-VP001" at bounding box center [114, 679] width 206 height 26
drag, startPoint x: 113, startPoint y: 679, endPoint x: 63, endPoint y: 654, distance: 55.9
click at [45, 677] on input "test 3-VP001" at bounding box center [114, 679] width 206 height 26
type input "test 31"
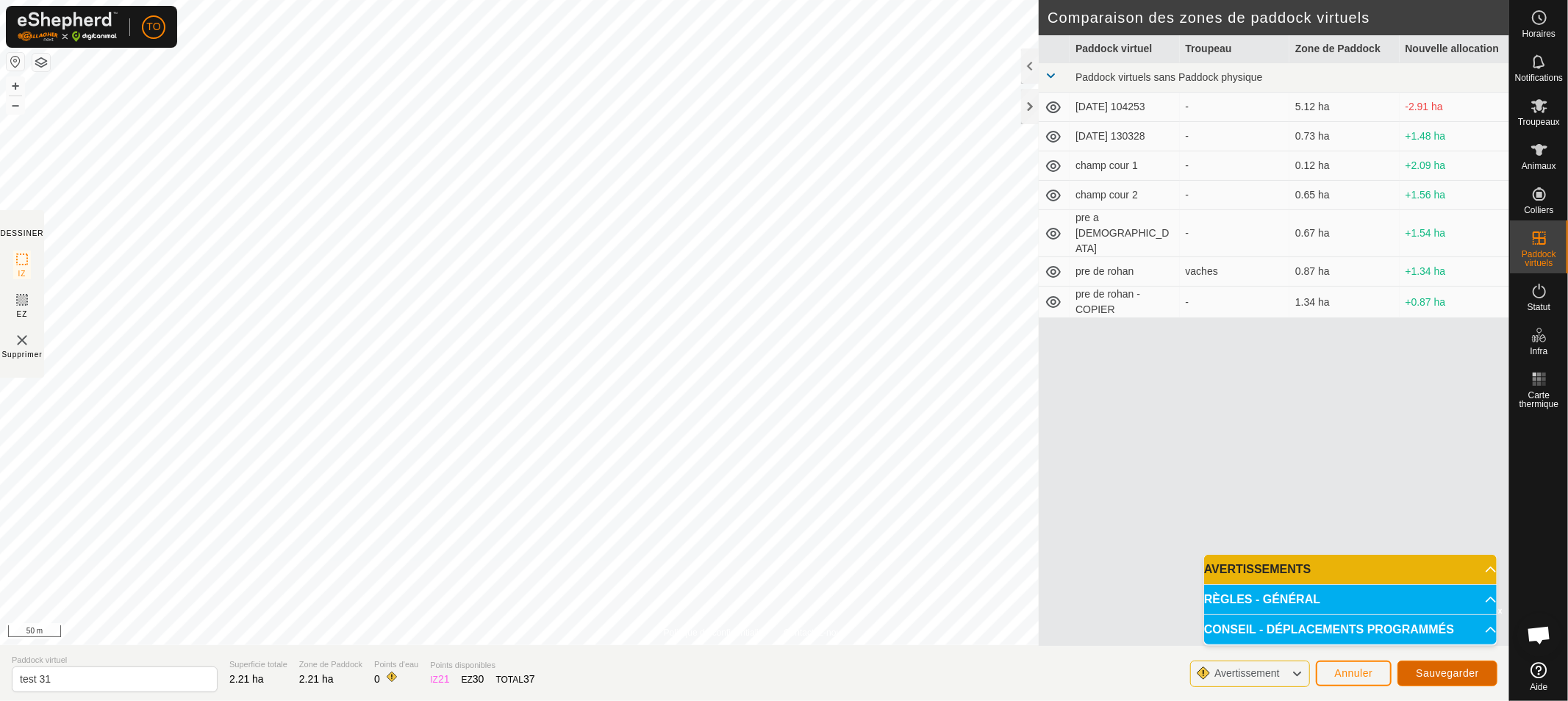
click at [1465, 680] on button "Sauvegarder" at bounding box center [1447, 674] width 100 height 26
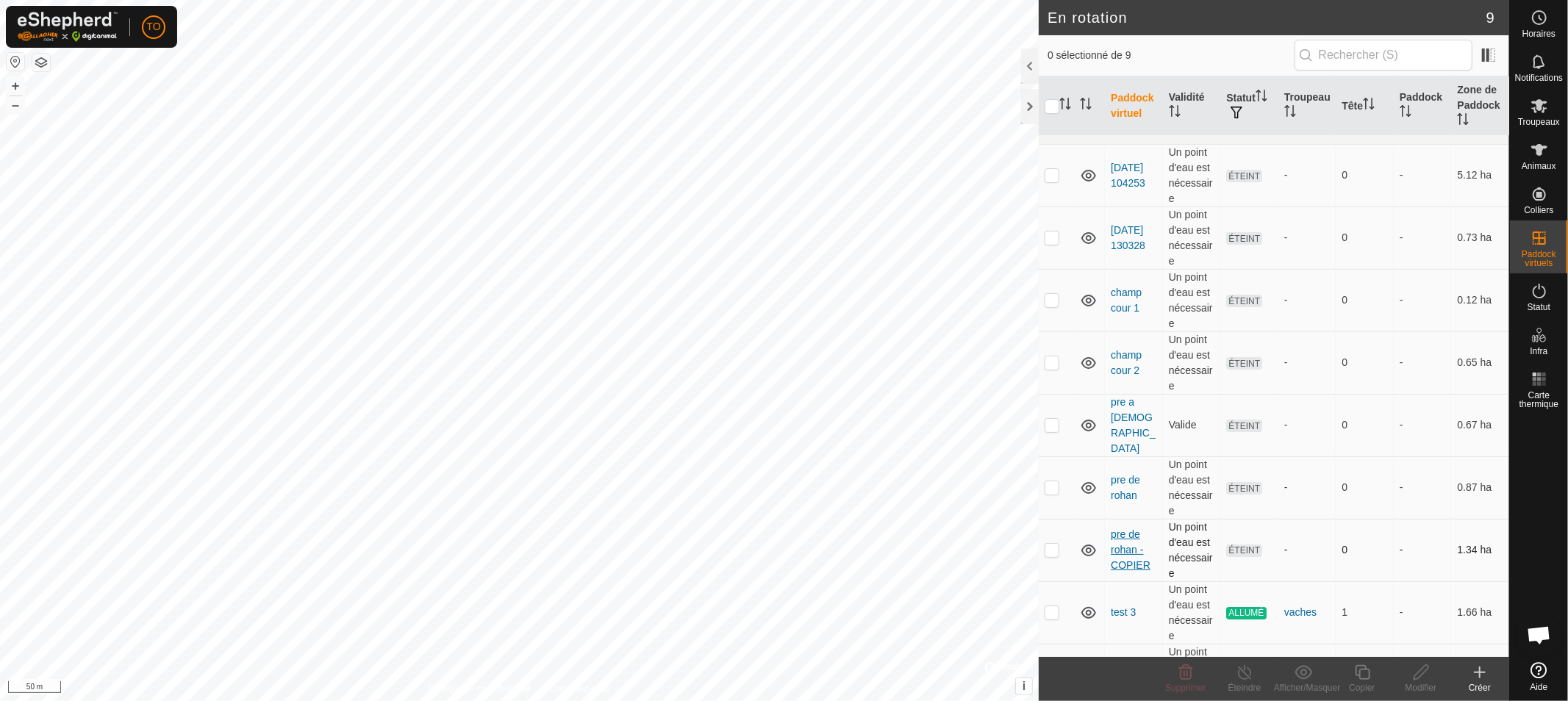
scroll to position [40, 0]
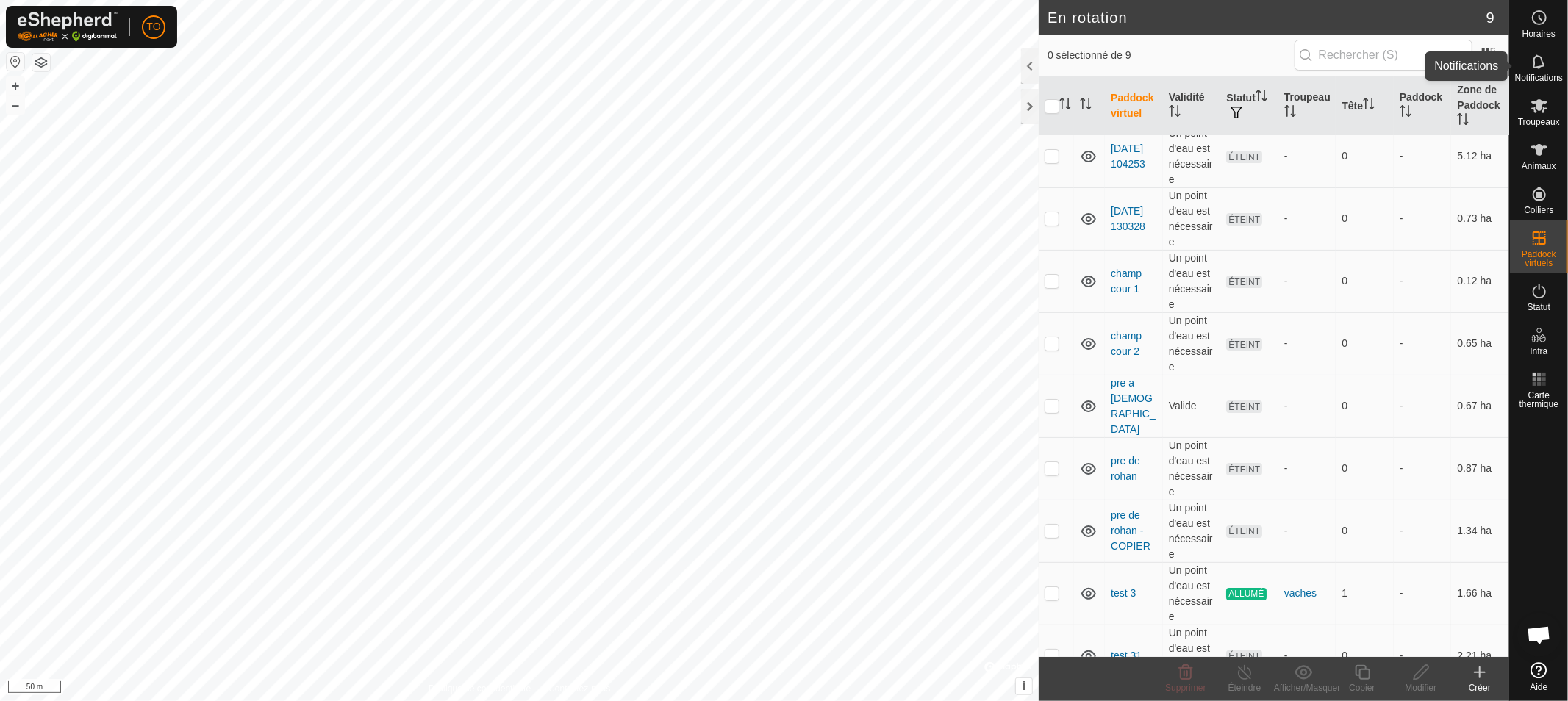
click at [1539, 64] on icon at bounding box center [1540, 62] width 18 height 18
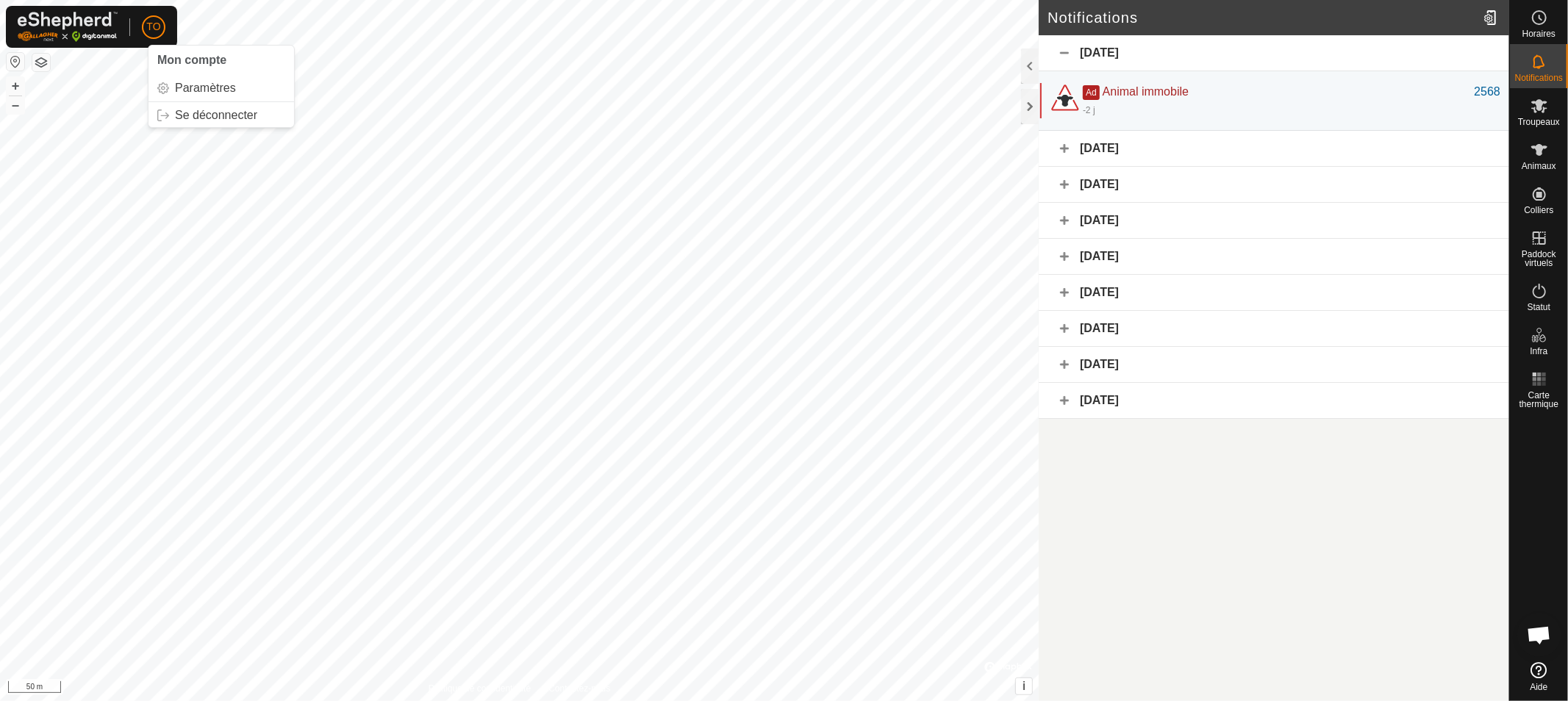
click at [159, 26] on span "TO" at bounding box center [154, 27] width 14 height 15
click at [203, 85] on link "Paramètres" at bounding box center [221, 88] width 146 height 24
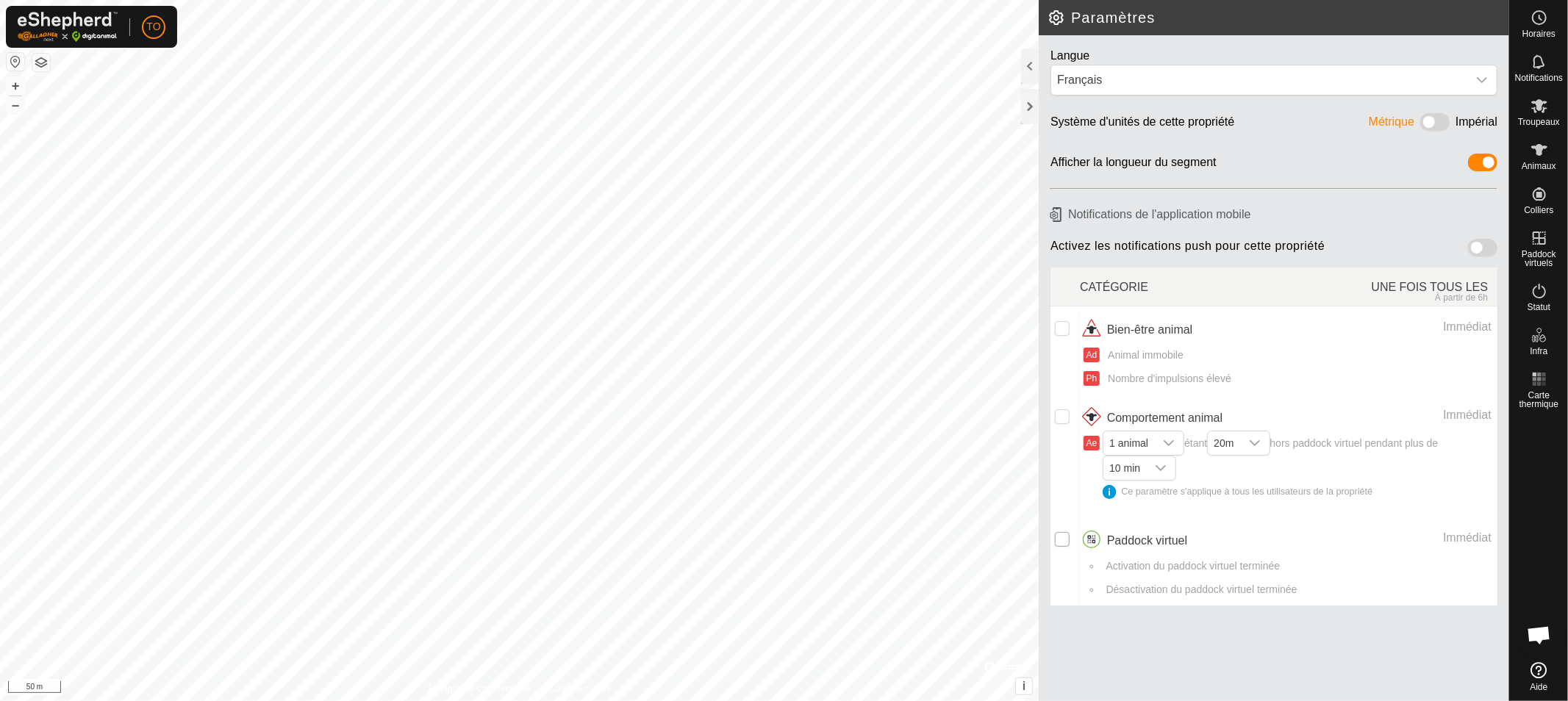
click at [1057, 545] on input "checkbox" at bounding box center [1062, 539] width 15 height 15
checkbox input "true"
click at [1056, 334] on input "Row Unselected" at bounding box center [1062, 328] width 15 height 15
checkbox input "true"
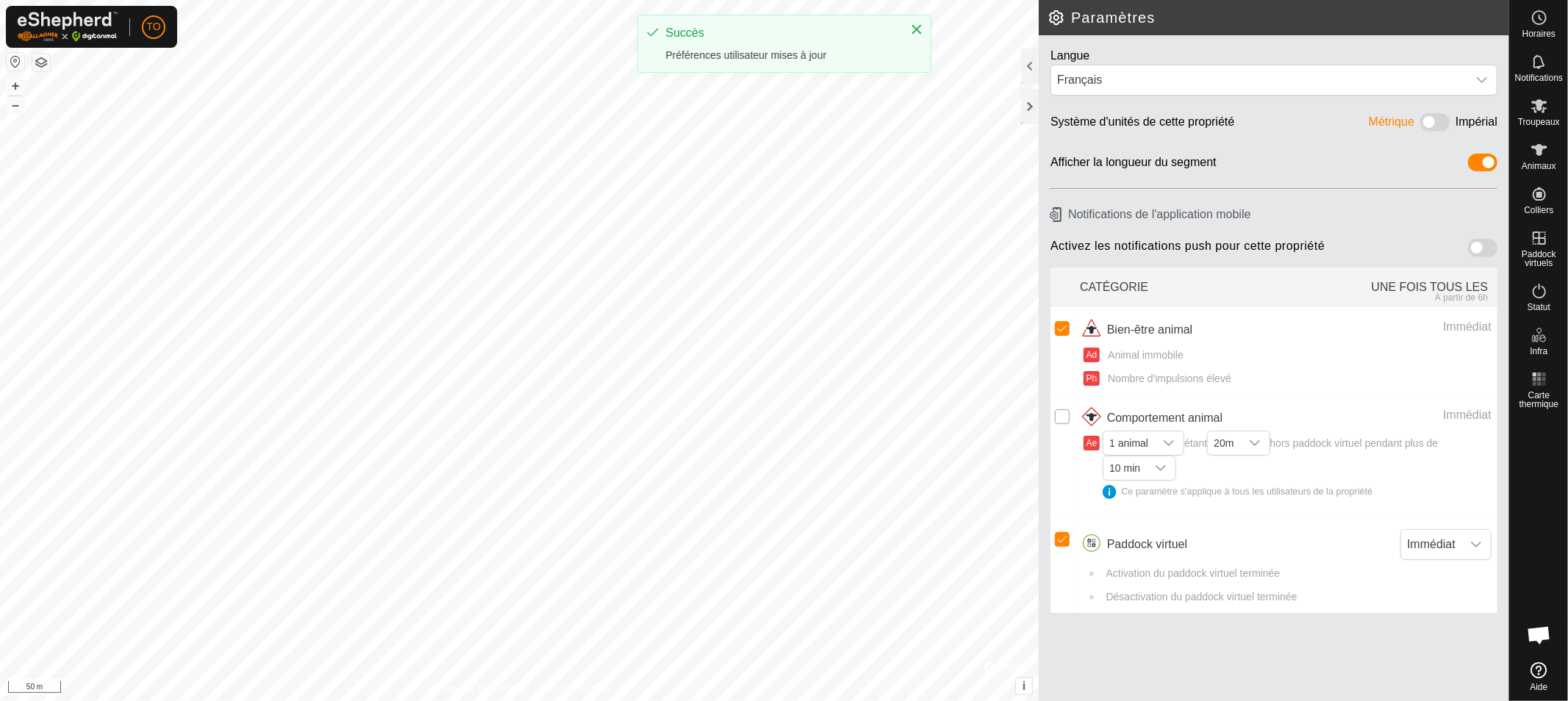
click at [1067, 422] on input "Row Unselected" at bounding box center [1062, 416] width 15 height 15
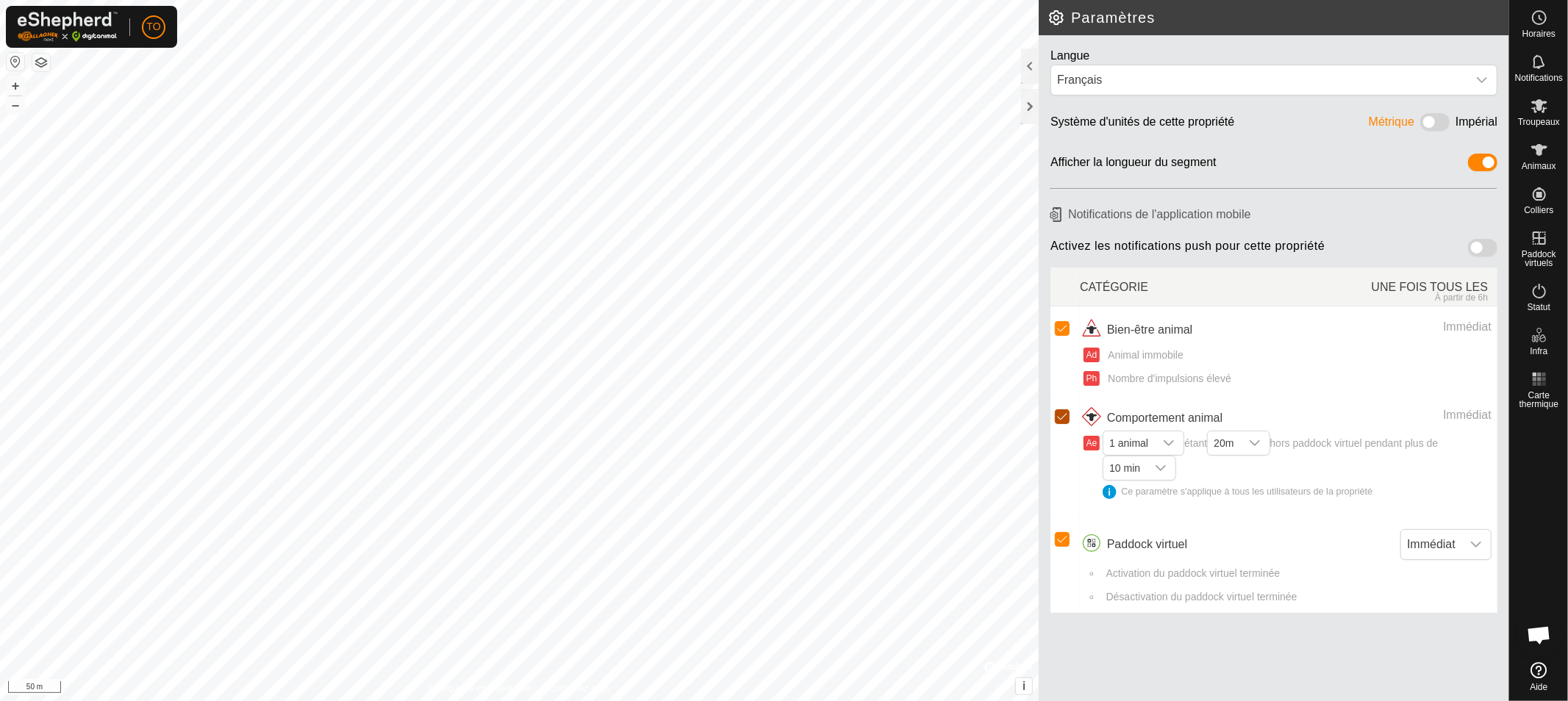
click at [1064, 417] on input "Row Selected" at bounding box center [1062, 416] width 15 height 15
checkbox input "false"
click at [1168, 446] on icon "dropdown trigger" at bounding box center [1169, 443] width 11 height 6
click at [1237, 484] on span "1 animal 1 animal 2 animaux 5 animaux 10 animaux 20 animaux 50 animaux 100 anim…" at bounding box center [1297, 472] width 389 height 73
click at [1258, 442] on icon "dropdown trigger" at bounding box center [1254, 443] width 11 height 11
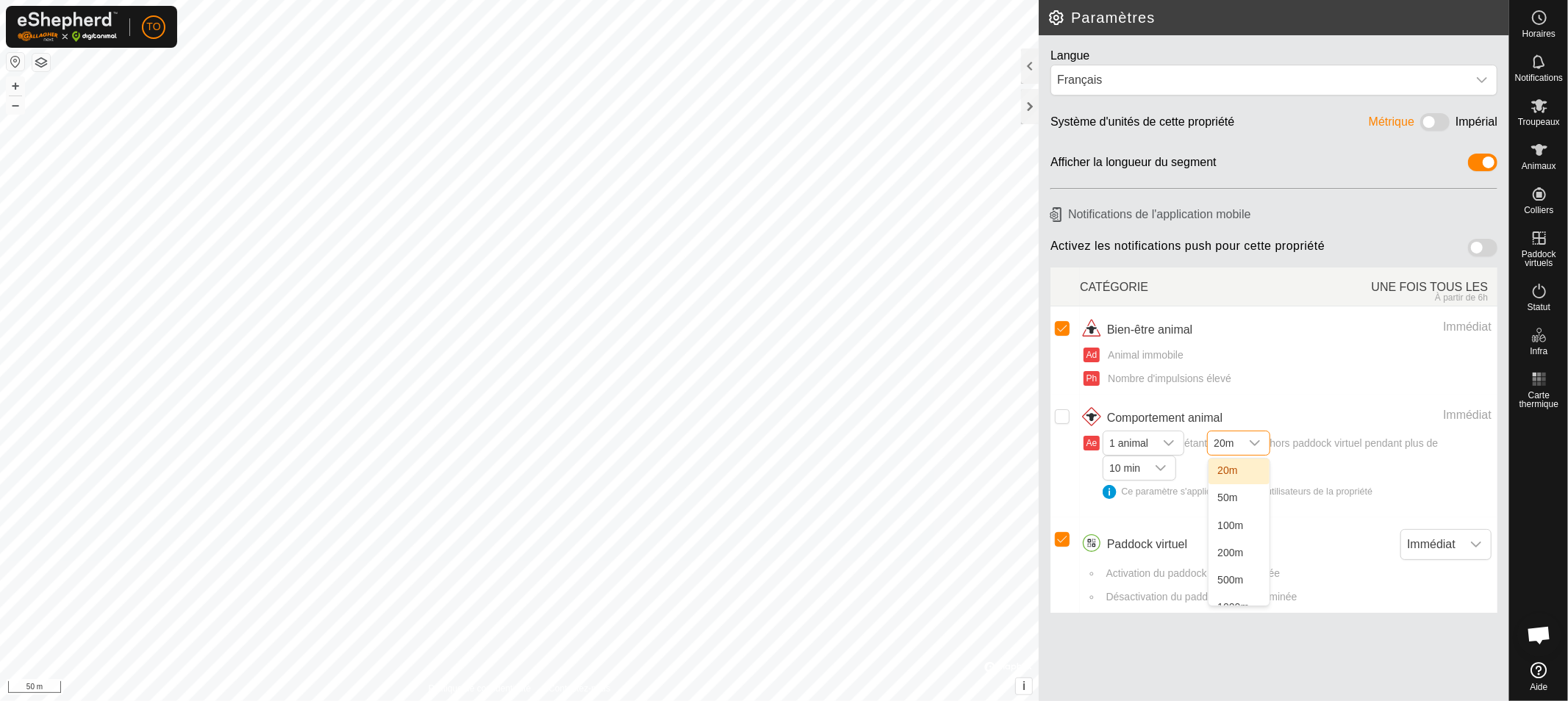
drag, startPoint x: 1327, startPoint y: 483, endPoint x: 1262, endPoint y: 474, distance: 65.6
click at [1325, 483] on span "1 animal étant 20m 20m 50m 100m 200m 500m 1000m hors paddock virtuel pendant pl…" at bounding box center [1297, 472] width 389 height 73
click at [1160, 468] on icon "dropdown trigger" at bounding box center [1161, 468] width 11 height 11
click at [1217, 475] on span "1 animal étant 20m hors paddock virtuel pendant plus de 10 min 10 min 30 min 1 …" at bounding box center [1297, 472] width 389 height 73
click at [1032, 103] on div at bounding box center [1030, 107] width 18 height 35
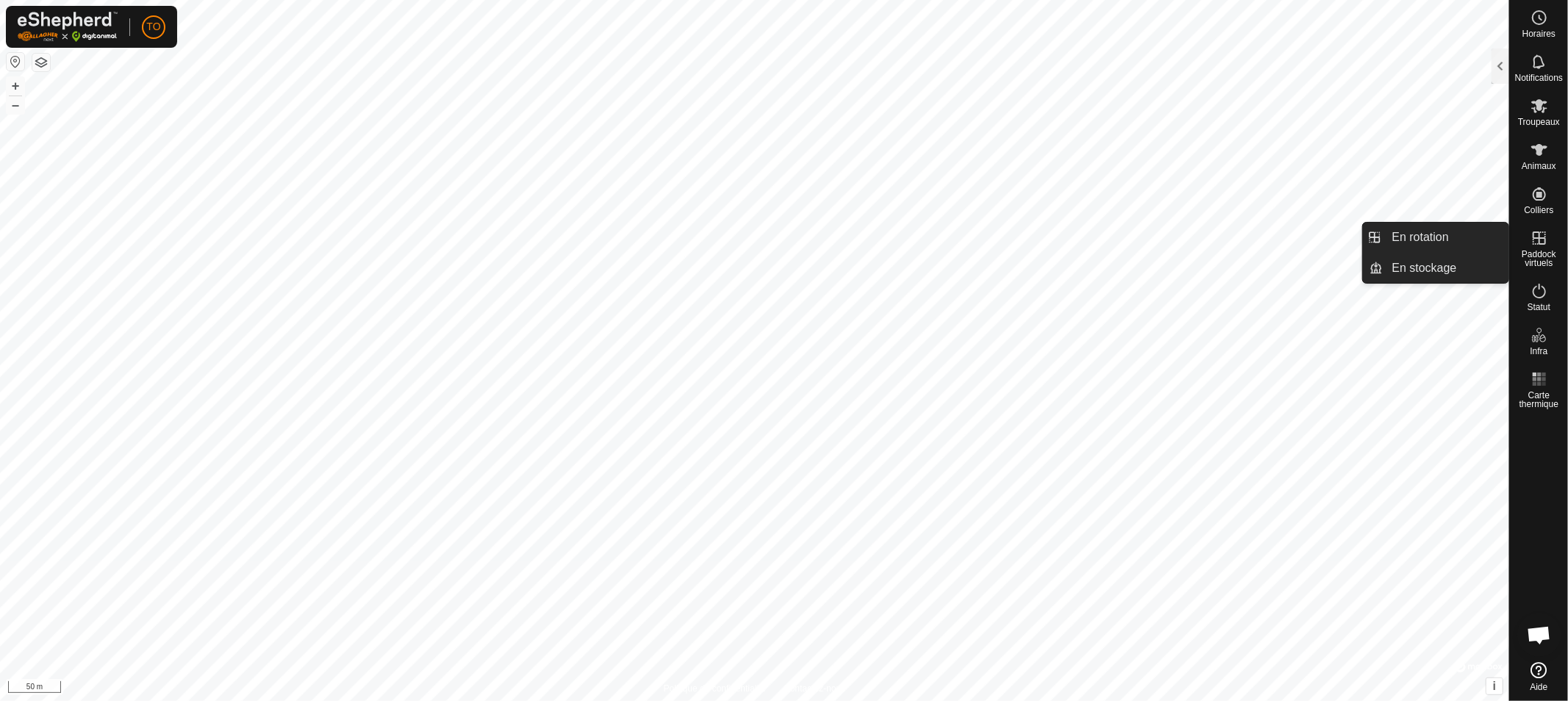
click at [1534, 250] on span "Paddock virtuels" at bounding box center [1538, 259] width 50 height 18
click at [1443, 233] on link "En rotation" at bounding box center [1446, 237] width 126 height 29
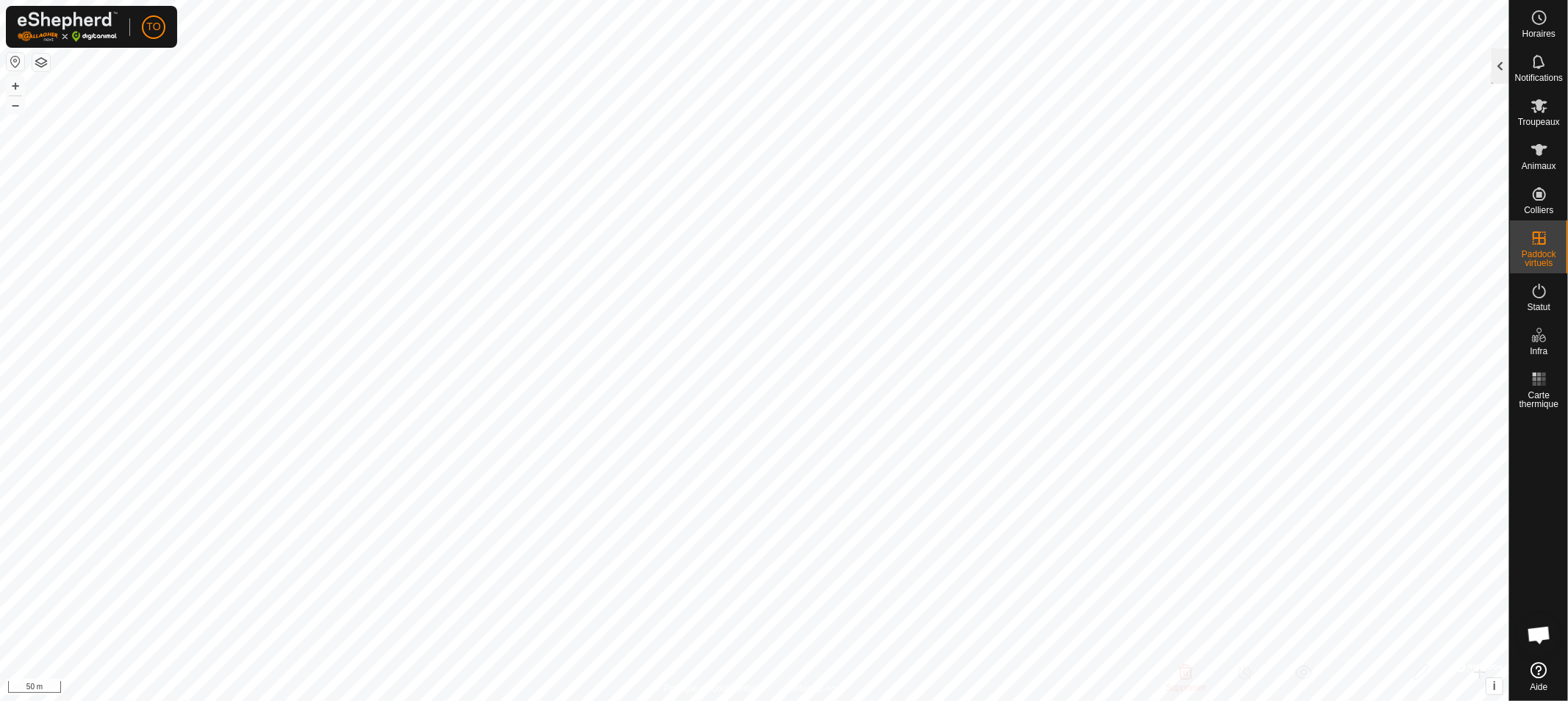
click at [1504, 64] on div at bounding box center [1500, 66] width 18 height 35
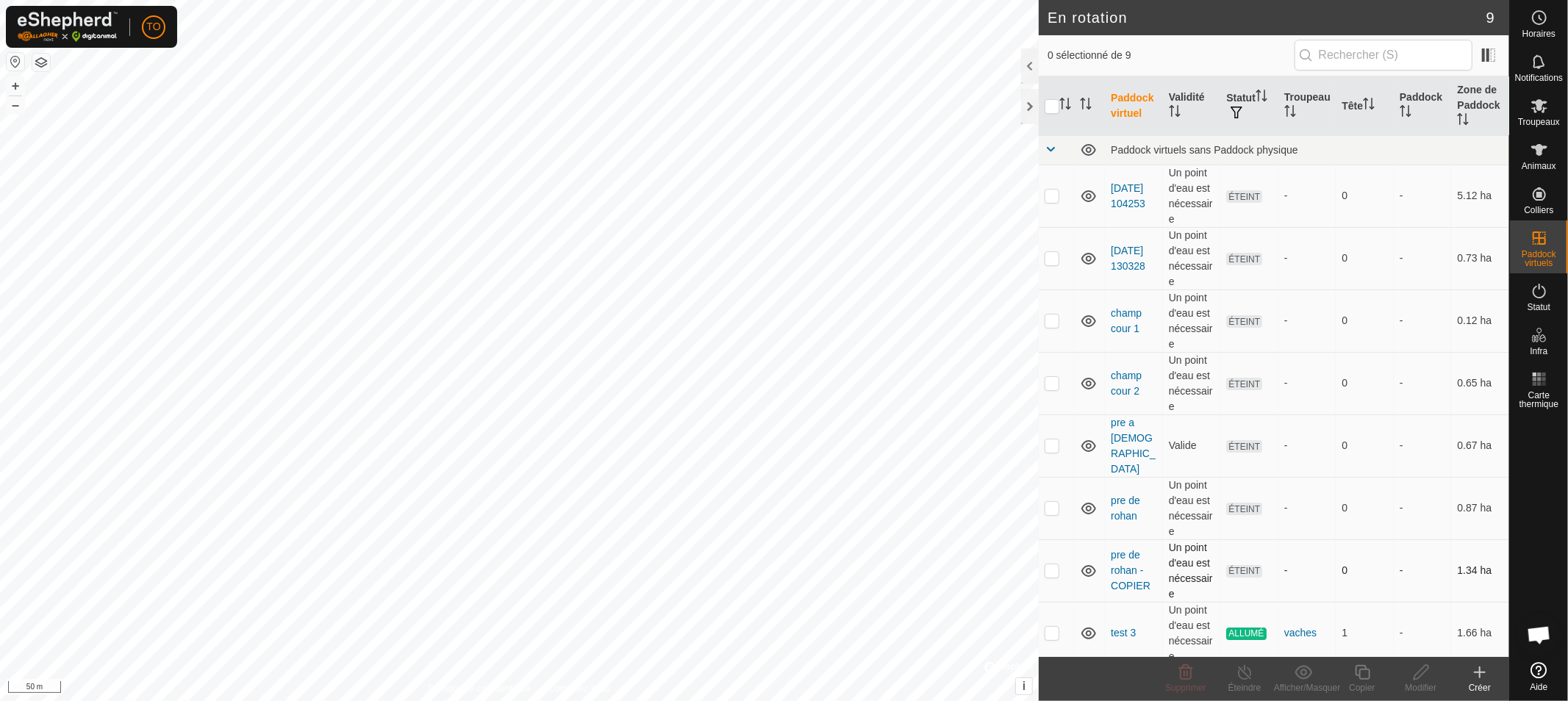
click at [1054, 565] on p-checkbox at bounding box center [1052, 570] width 15 height 11
click at [1193, 682] on div "Supprimer" at bounding box center [1185, 688] width 59 height 13
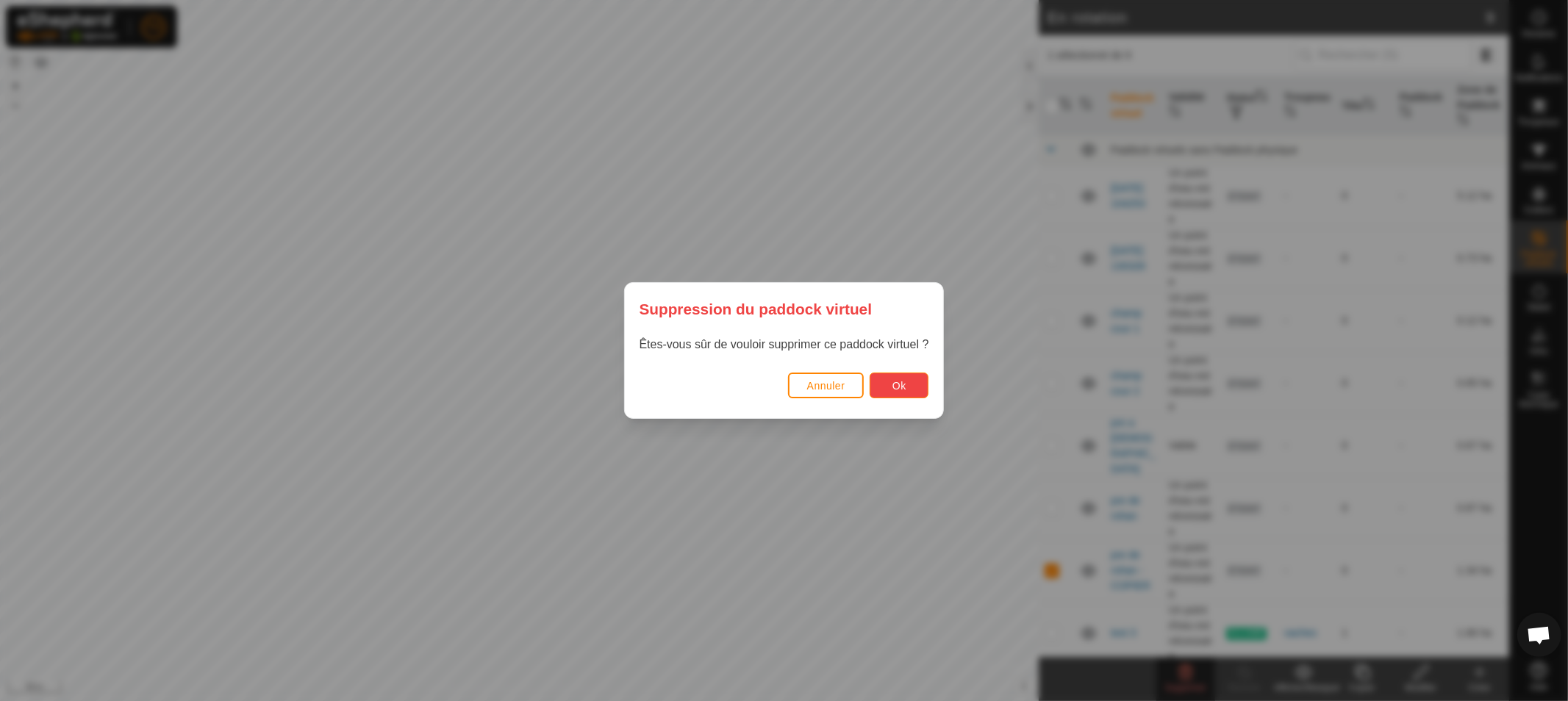
click at [886, 383] on button "Ok" at bounding box center [899, 385] width 59 height 26
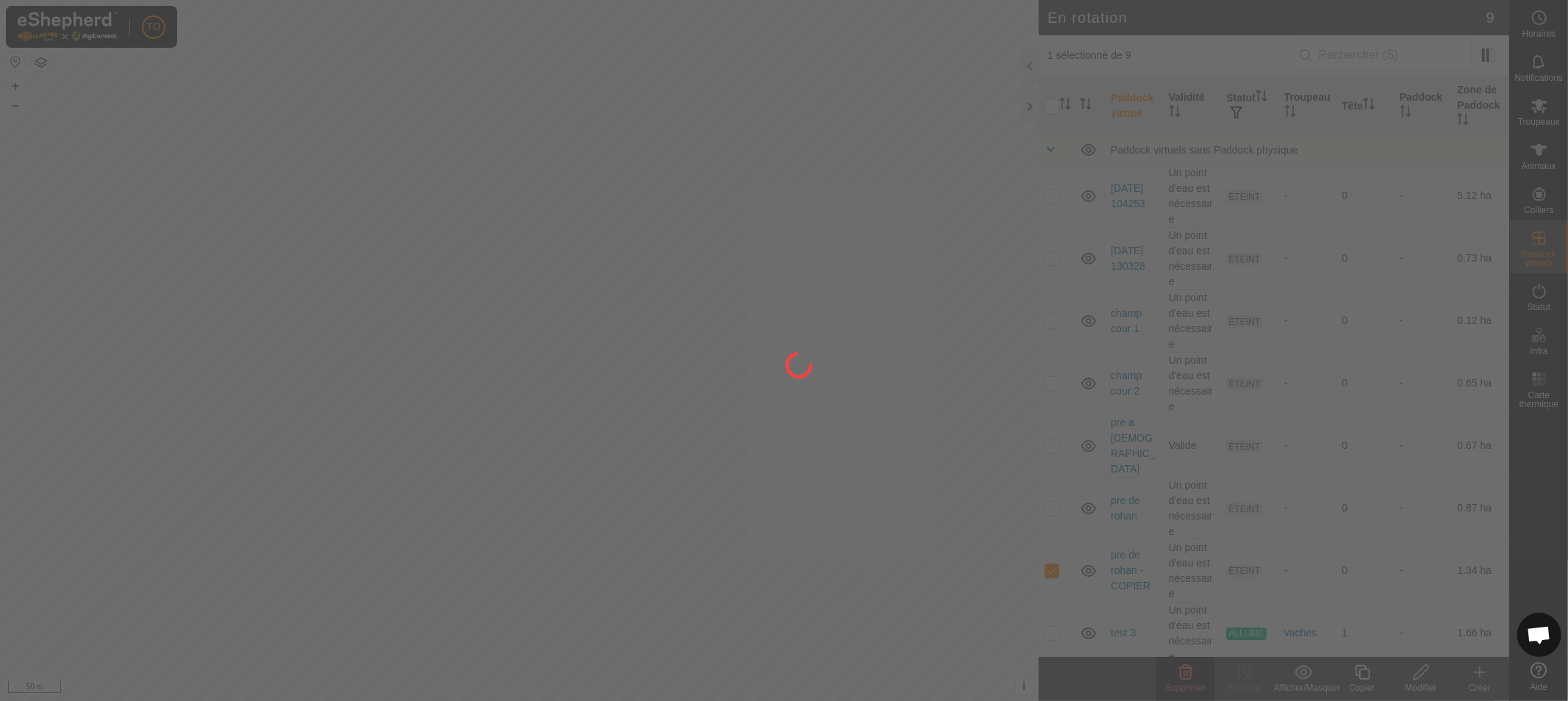
checkbox input "false"
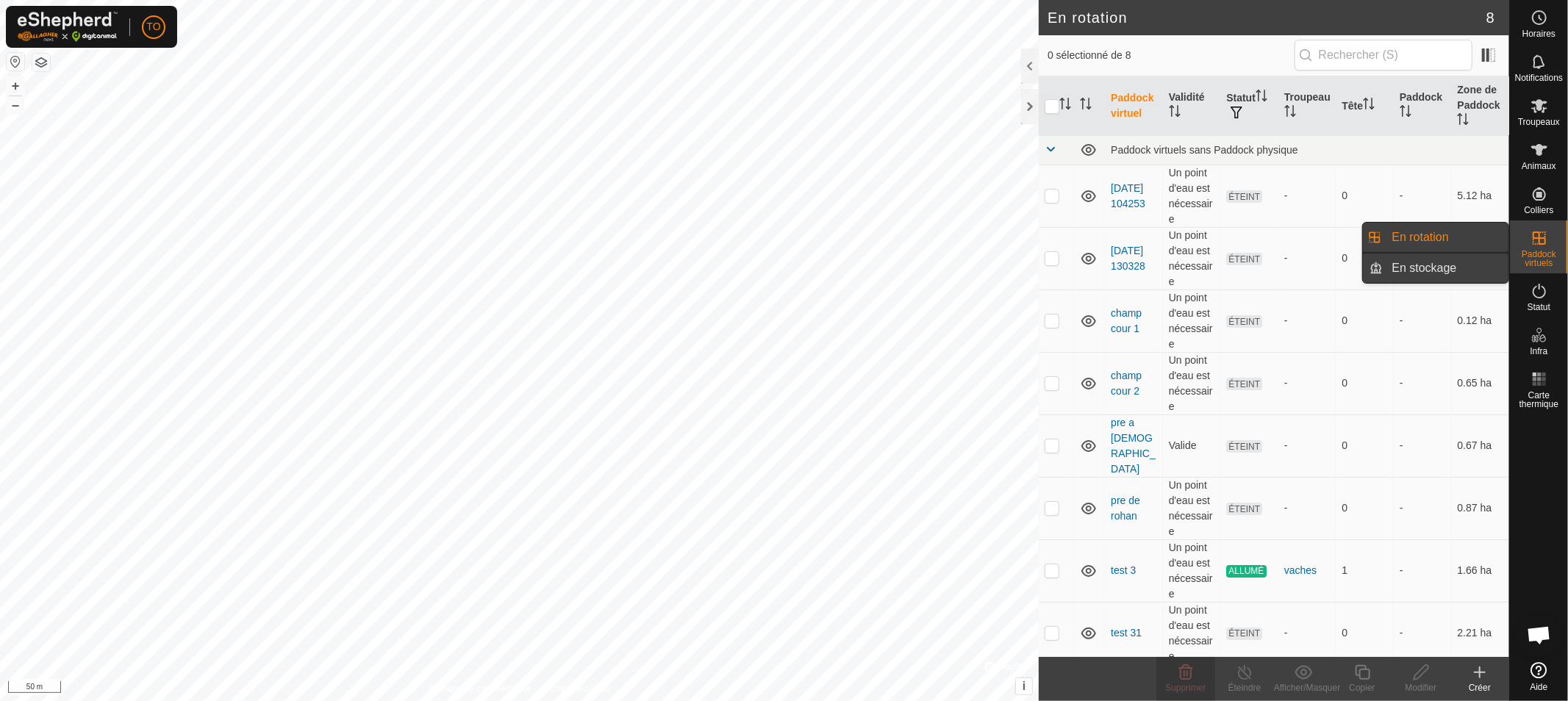
click at [1426, 269] on link "En stockage" at bounding box center [1446, 268] width 126 height 29
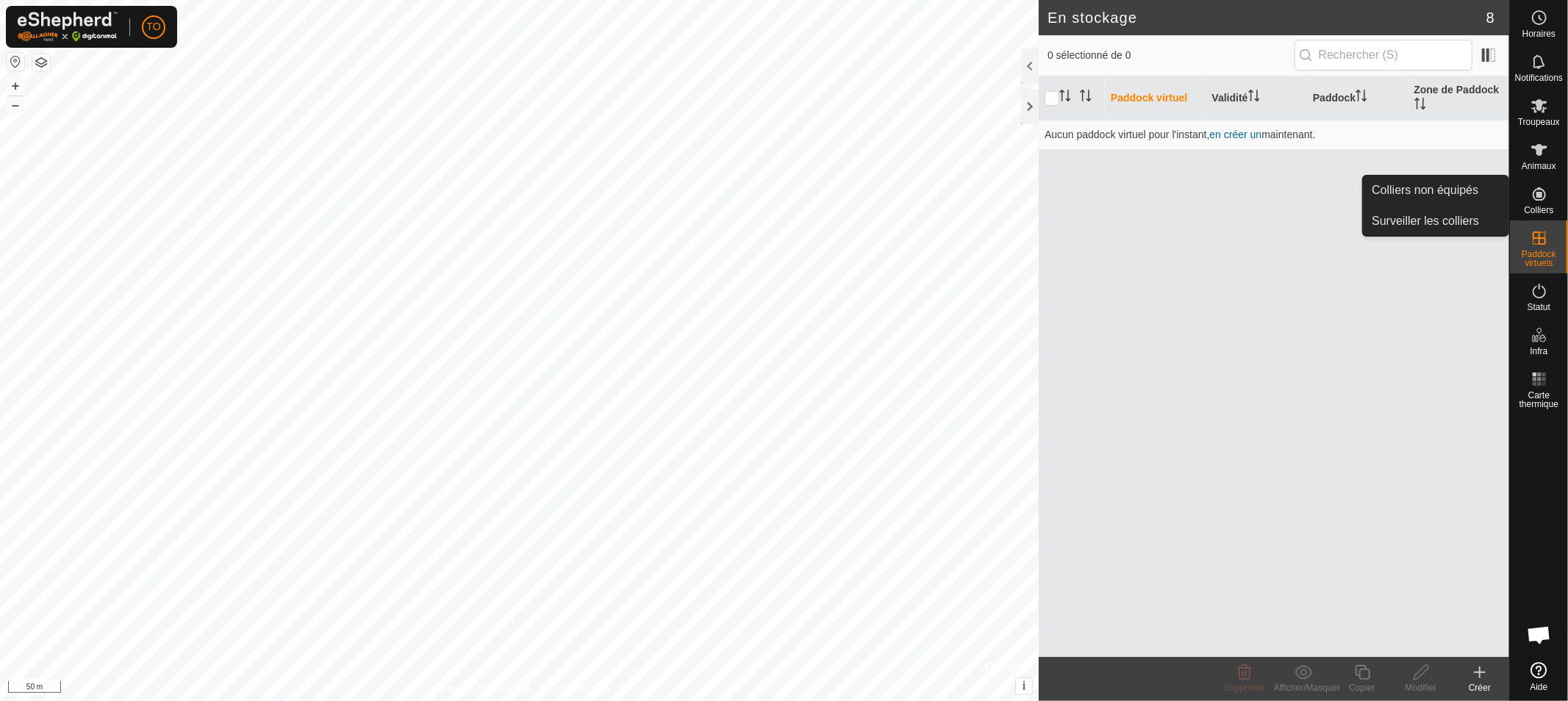
click at [1544, 192] on icon at bounding box center [1539, 194] width 13 height 13
click at [1436, 182] on link "Colliers non équipés" at bounding box center [1435, 190] width 146 height 29
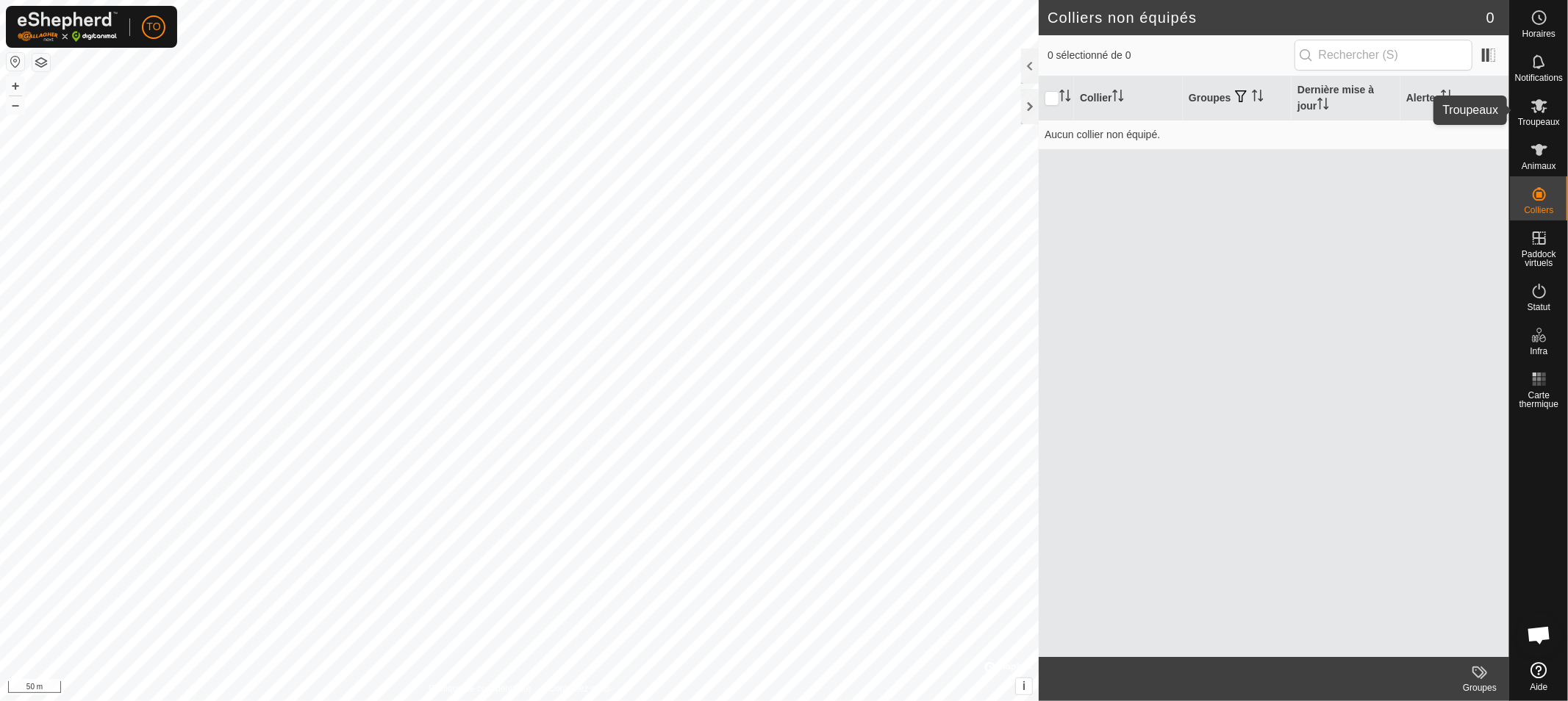
click at [1544, 106] on icon at bounding box center [1540, 106] width 18 height 18
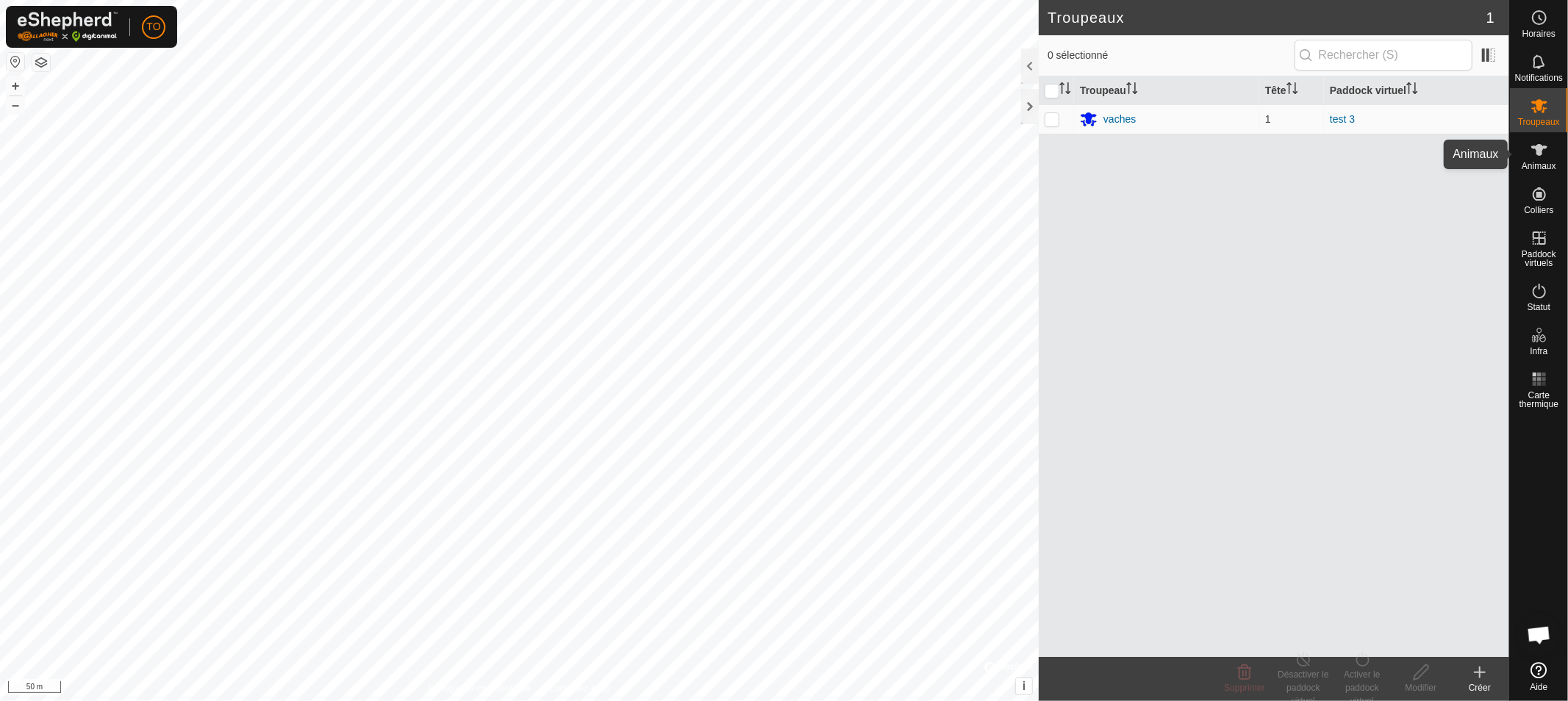
click at [1546, 162] on span "Animaux" at bounding box center [1539, 166] width 34 height 9
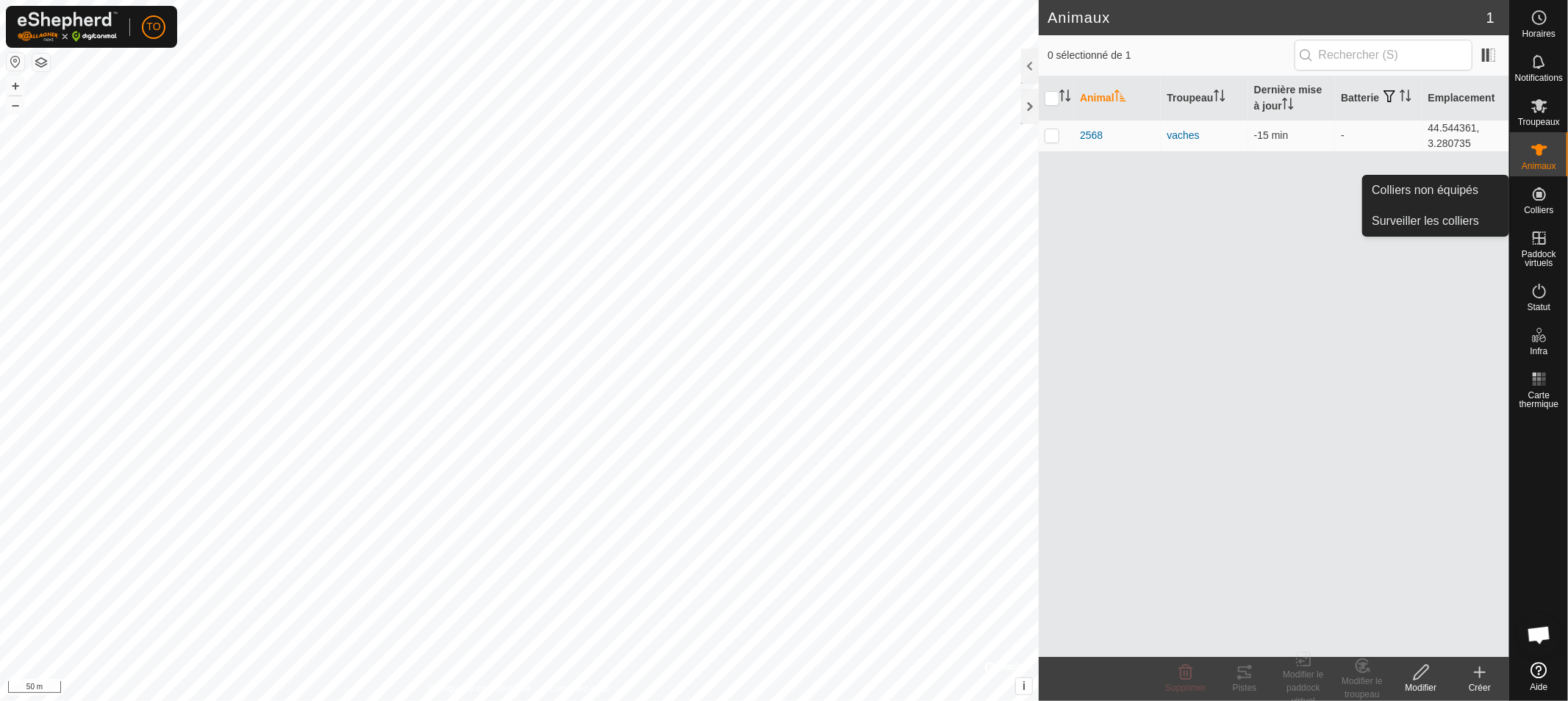
drag, startPoint x: 1567, startPoint y: 211, endPoint x: 1552, endPoint y: 201, distance: 18.0
click at [1552, 201] on div "Colliers" at bounding box center [1539, 199] width 58 height 44
click at [1539, 153] on icon at bounding box center [1539, 149] width 16 height 11
click at [1055, 136] on p-checkbox at bounding box center [1052, 134] width 15 height 11
checkbox input "true"
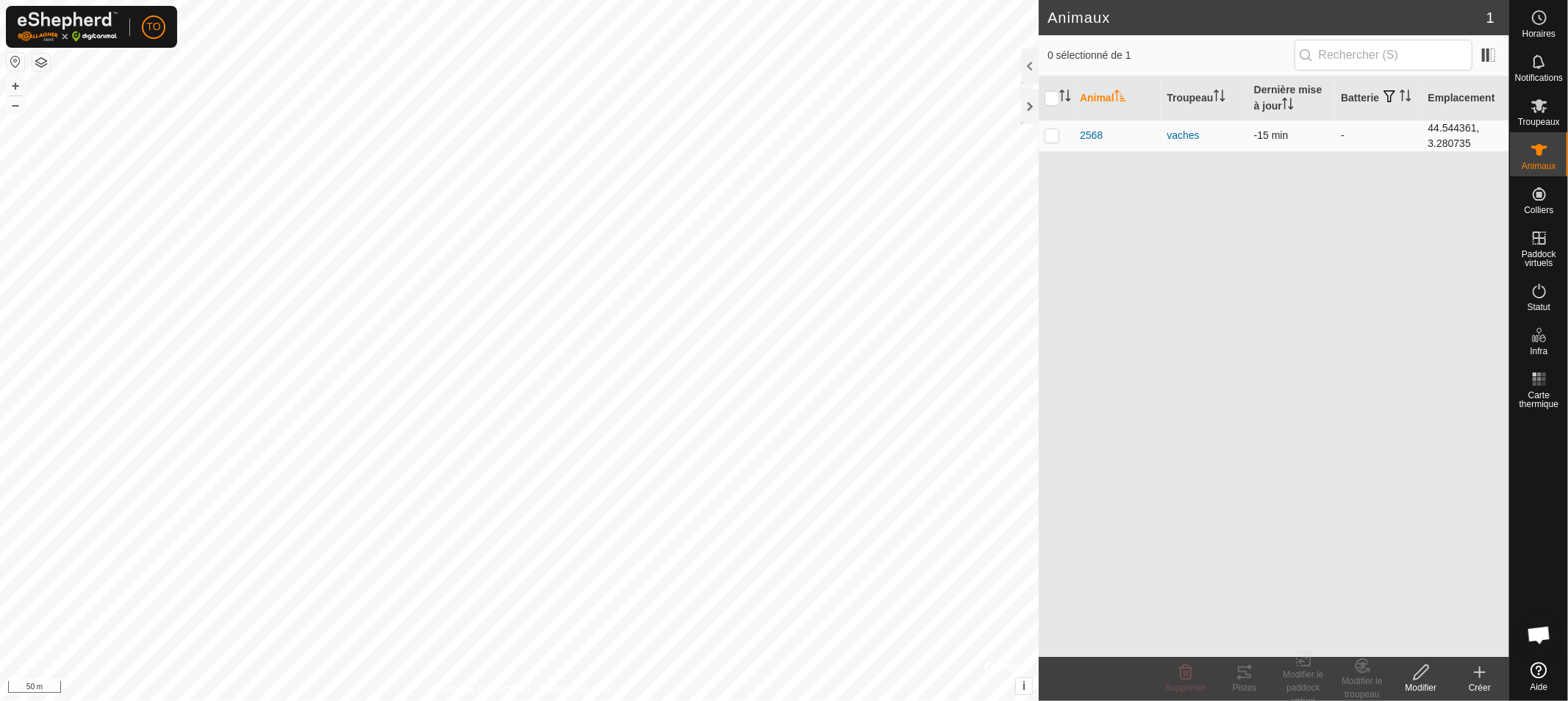
checkbox input "true"
click at [1365, 677] on div "Modifier le troupeau" at bounding box center [1362, 688] width 59 height 27
click at [1425, 682] on div "Modifier" at bounding box center [1420, 688] width 59 height 13
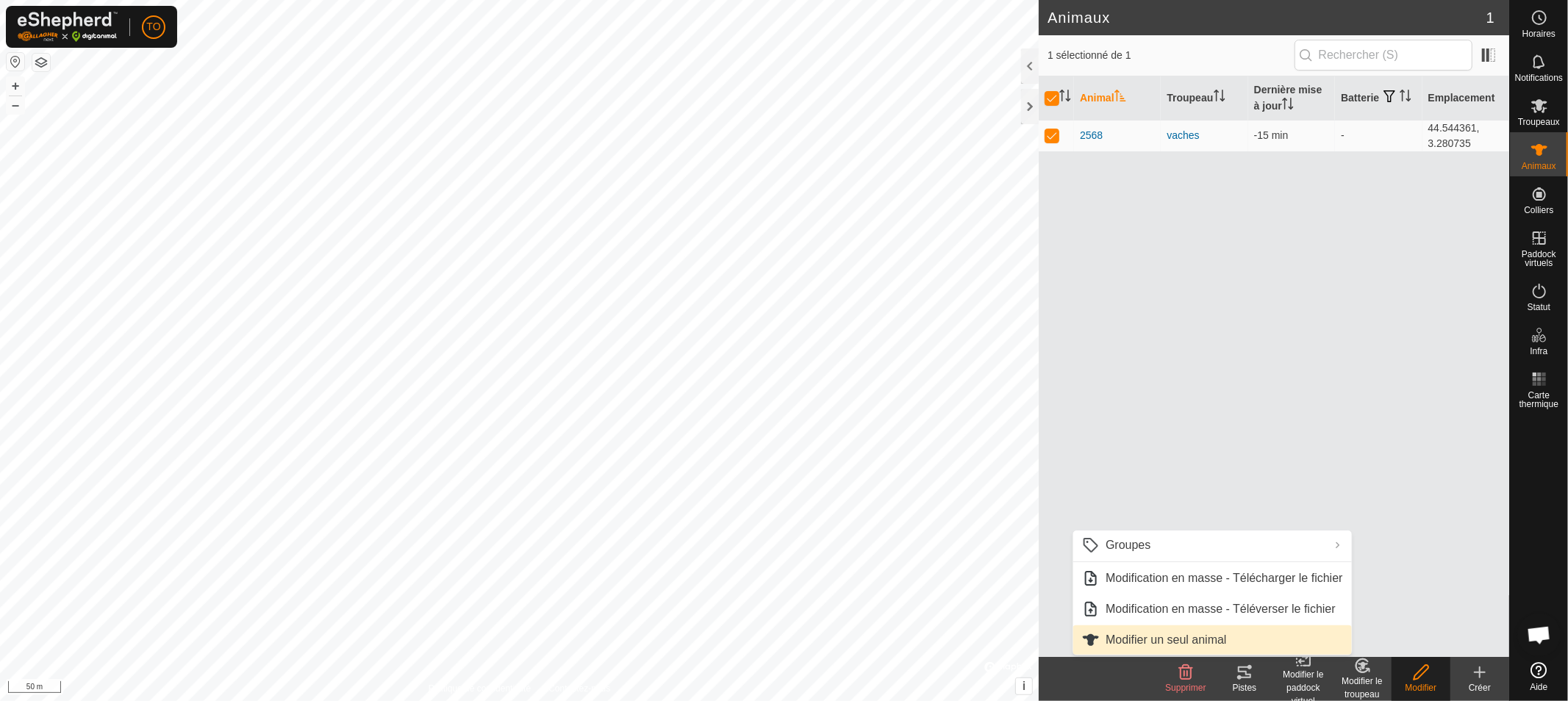
click at [1216, 641] on link "Modifier un seul animal" at bounding box center [1212, 640] width 278 height 29
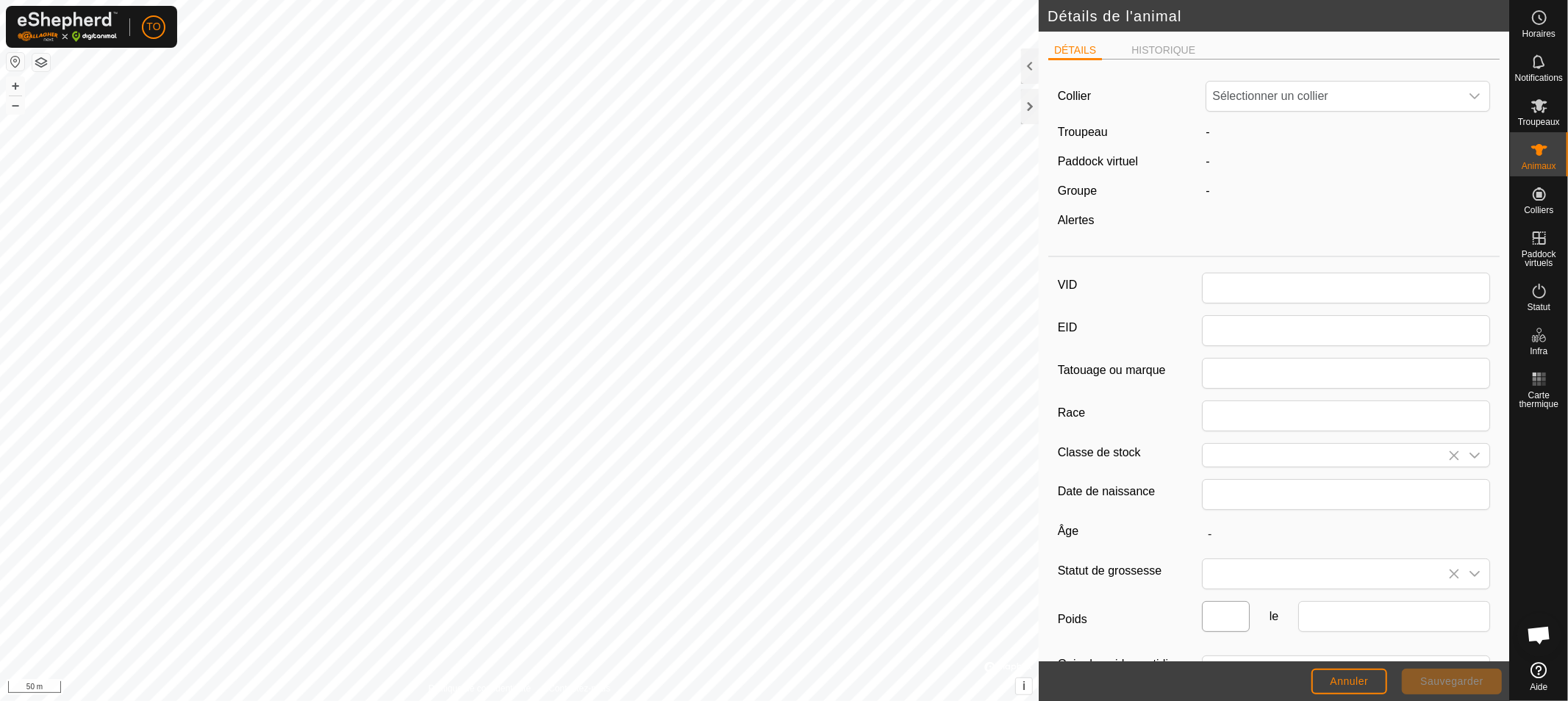
type input "2568"
type input "bazadaise"
type input "650"
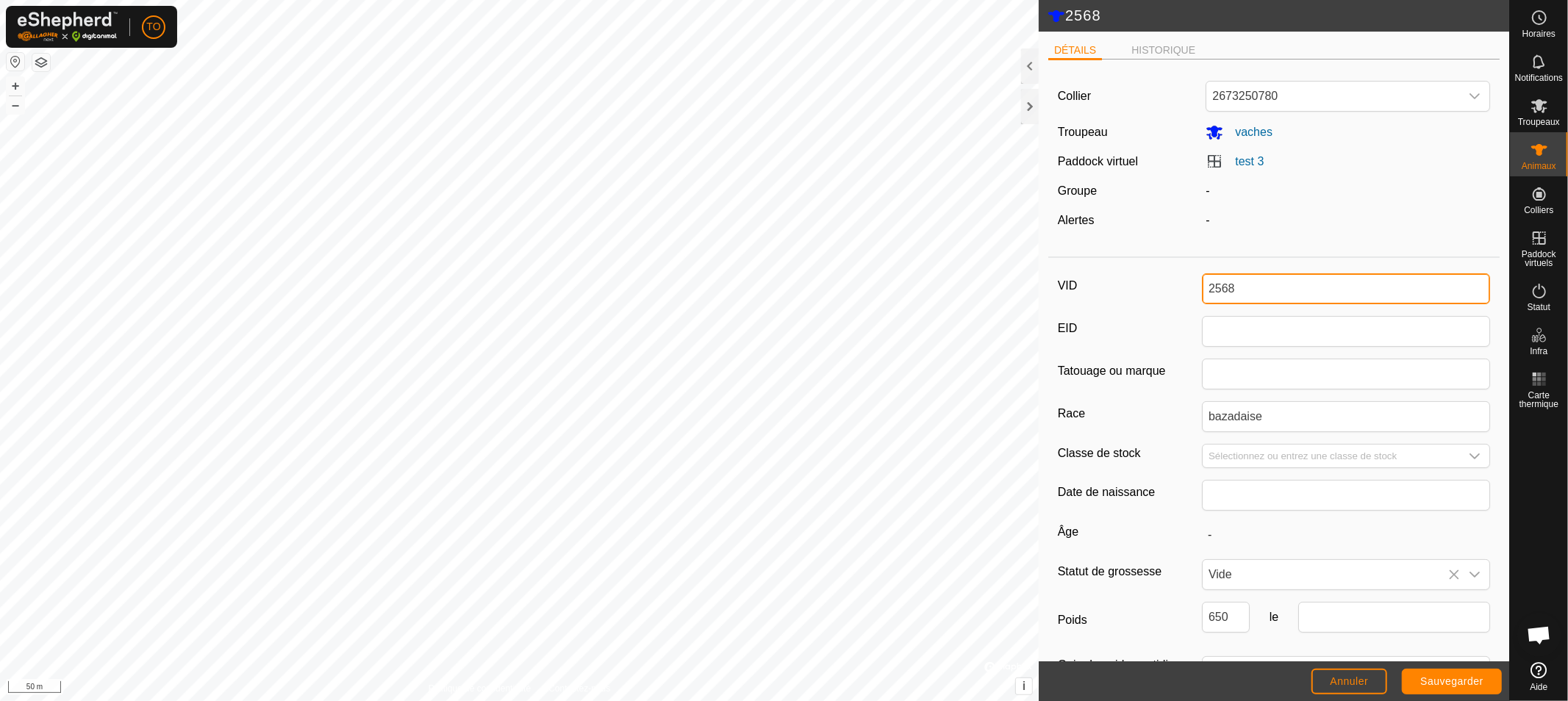
drag, startPoint x: 1301, startPoint y: 287, endPoint x: 1044, endPoint y: 286, distance: 257.0
click at [1044, 286] on div "DÉTAILS HISTORIQUE Collier 2673250780 Troupeau vaches Paddock virtuel test 3 Gr…" at bounding box center [1274, 347] width 470 height 630
